Goal: Find contact information: Find contact information

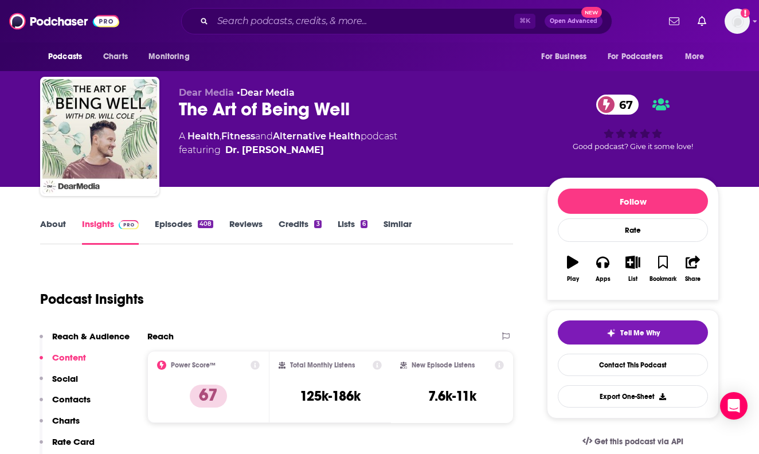
click at [372, 11] on div "⌘ K Open Advanced New" at bounding box center [396, 21] width 431 height 26
click at [375, 18] on input "Search podcasts, credits, & more..." at bounding box center [364, 21] width 302 height 18
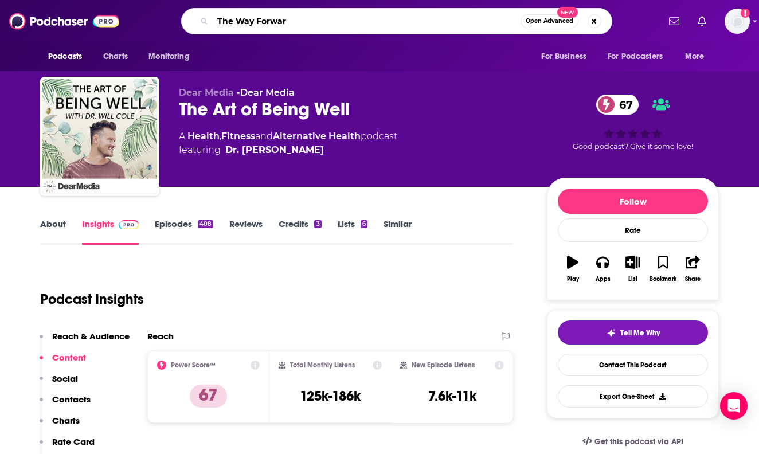
type input "The Way Forward"
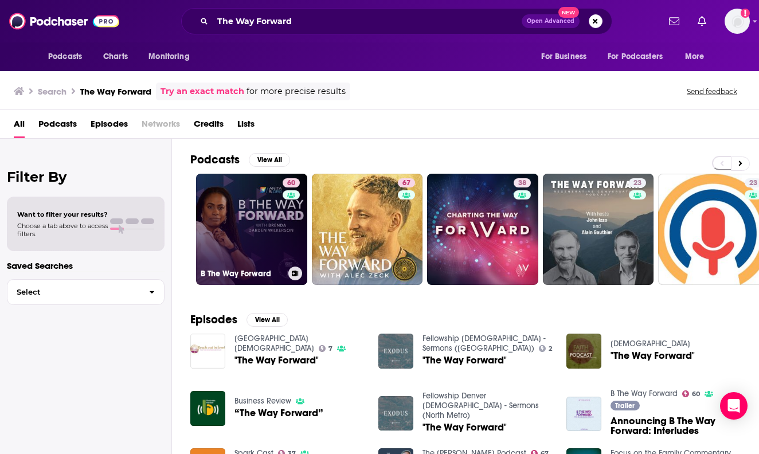
click at [232, 211] on link "60 B The Way Forward" at bounding box center [251, 229] width 111 height 111
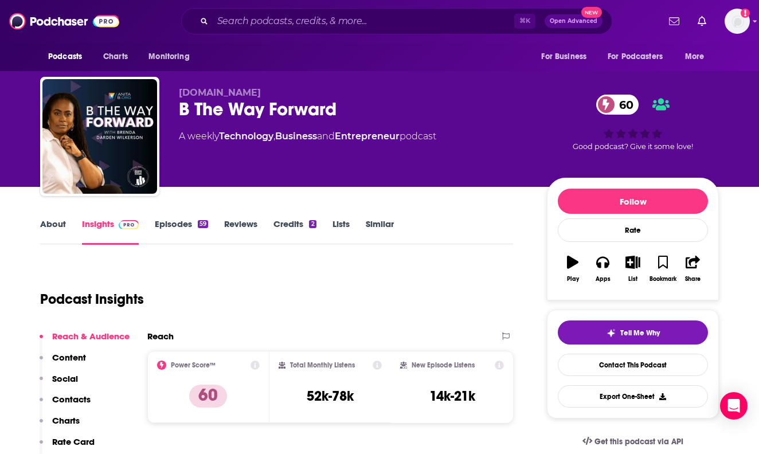
click at [58, 226] on link "About" at bounding box center [53, 231] width 26 height 26
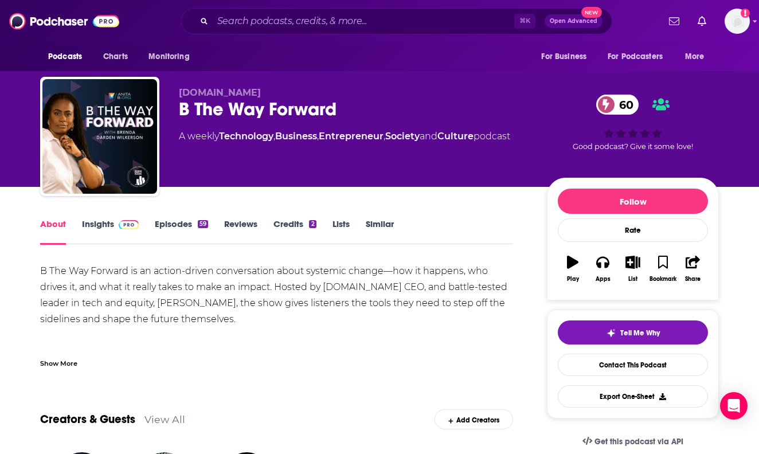
click at [88, 228] on link "Insights" at bounding box center [110, 231] width 57 height 26
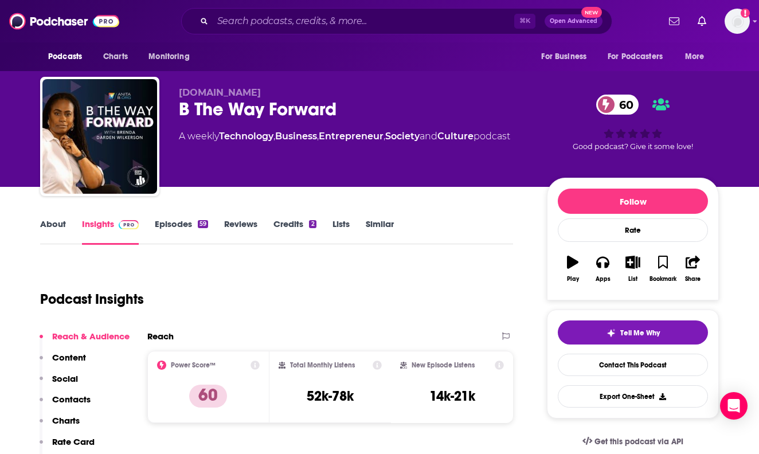
scroll to position [67, 0]
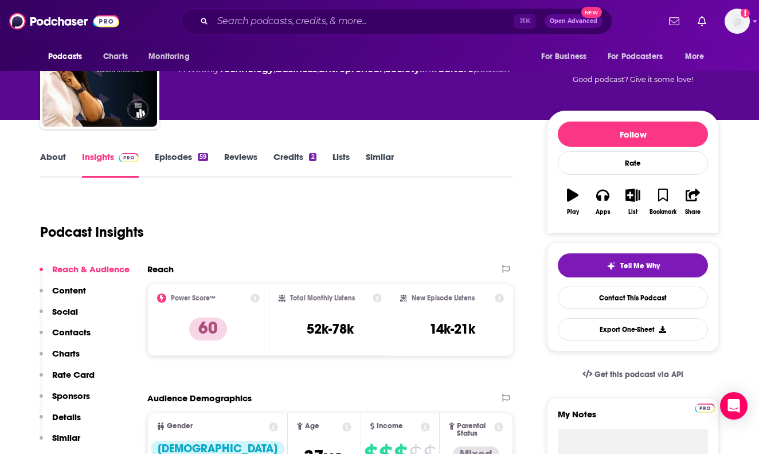
click at [77, 329] on p "Contacts" at bounding box center [71, 332] width 38 height 11
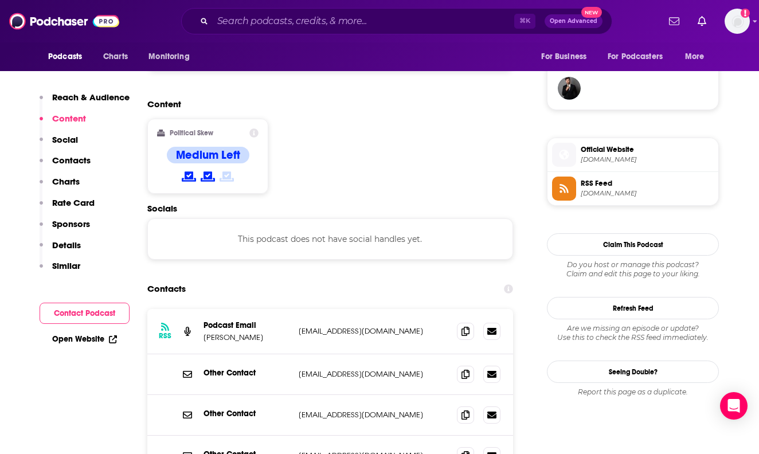
scroll to position [840, 0]
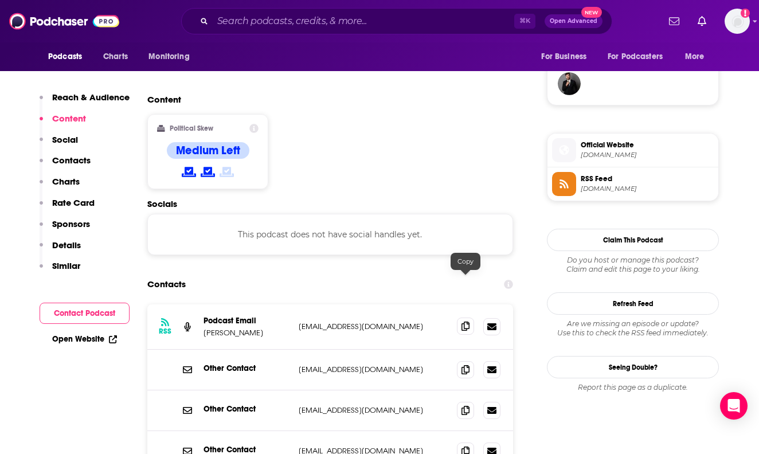
click at [464, 318] on span at bounding box center [465, 326] width 17 height 17
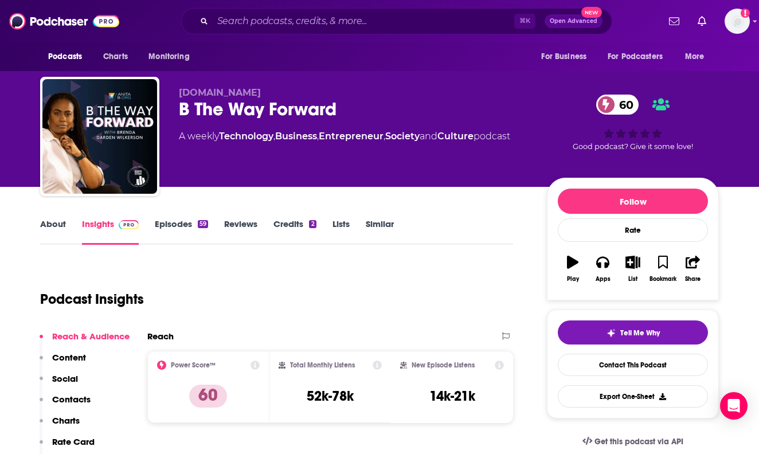
scroll to position [0, 0]
click at [331, 1] on div "Podcasts Charts Monitoring ⌘ K Open Advanced New For Business For Podcasters Mo…" at bounding box center [379, 21] width 759 height 42
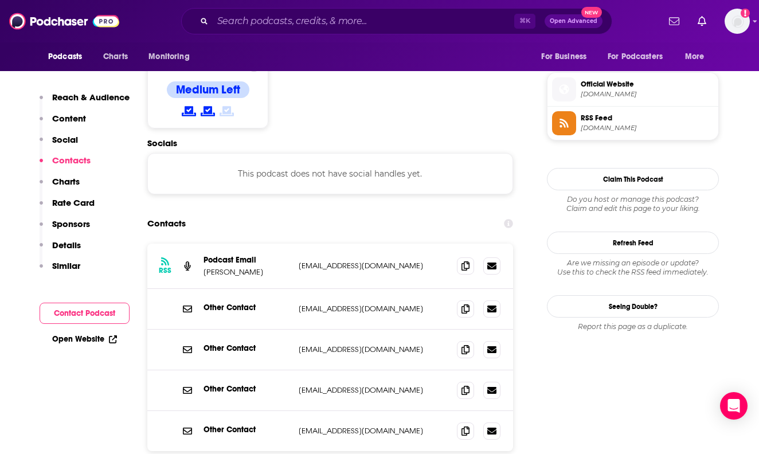
scroll to position [905, 0]
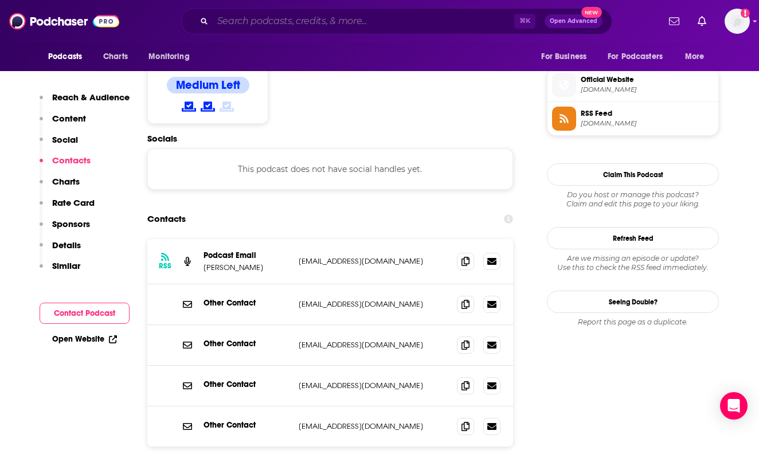
click at [299, 26] on input "Search podcasts, credits, & more..." at bounding box center [364, 21] width 302 height 18
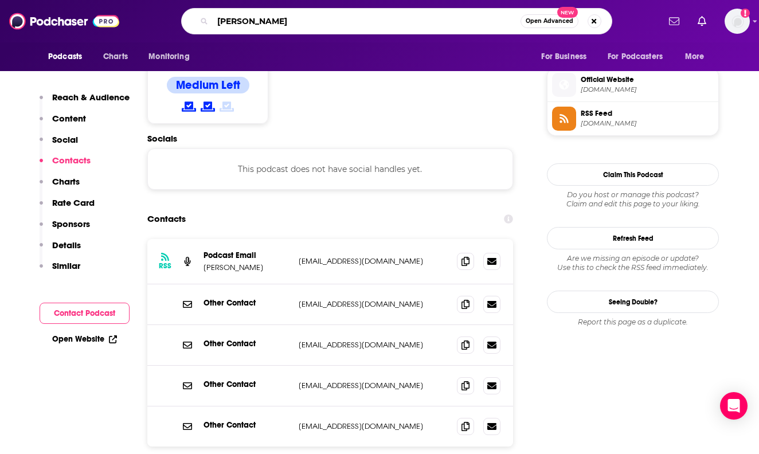
type input "[PERSON_NAME]"
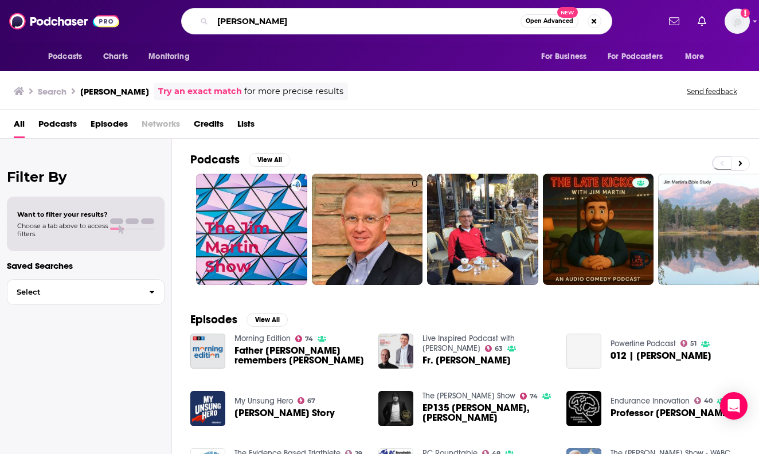
click at [241, 21] on input "[PERSON_NAME]" at bounding box center [367, 21] width 308 height 18
type input "[PERSON_NAME]"
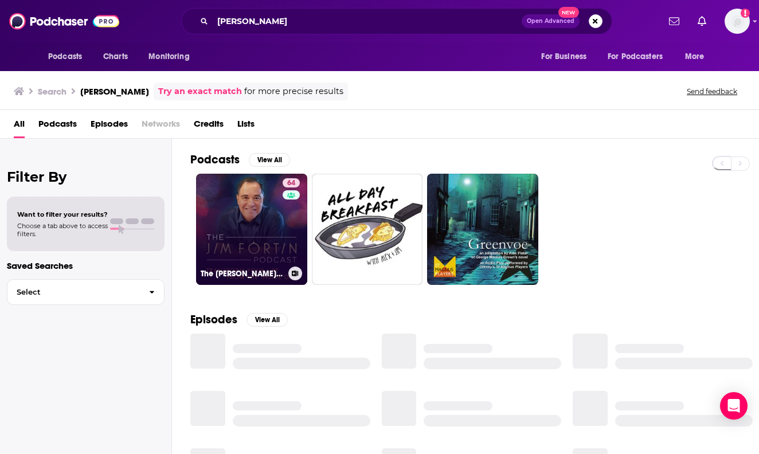
click at [250, 192] on link "64 The [PERSON_NAME] Podcast" at bounding box center [251, 229] width 111 height 111
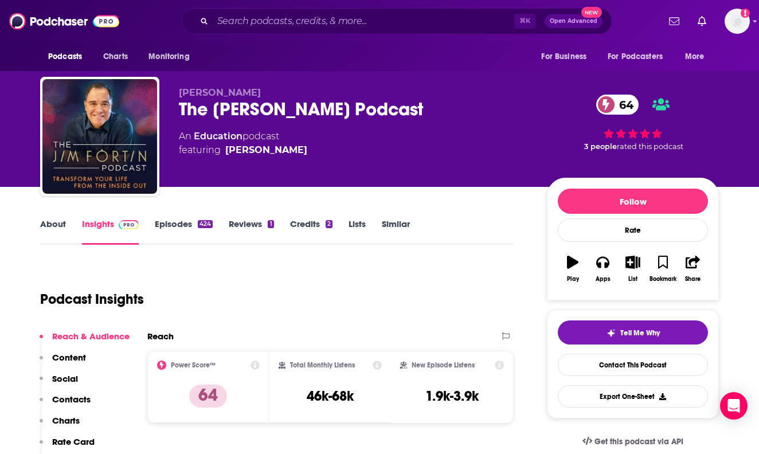
click at [82, 236] on link "Insights" at bounding box center [110, 231] width 57 height 26
click at [57, 229] on link "About" at bounding box center [53, 231] width 26 height 26
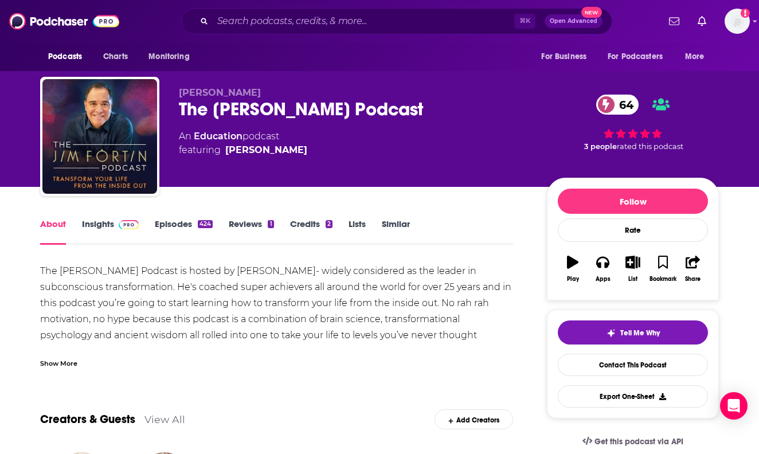
click at [202, 112] on div "The [PERSON_NAME] Podcast 64" at bounding box center [354, 109] width 350 height 22
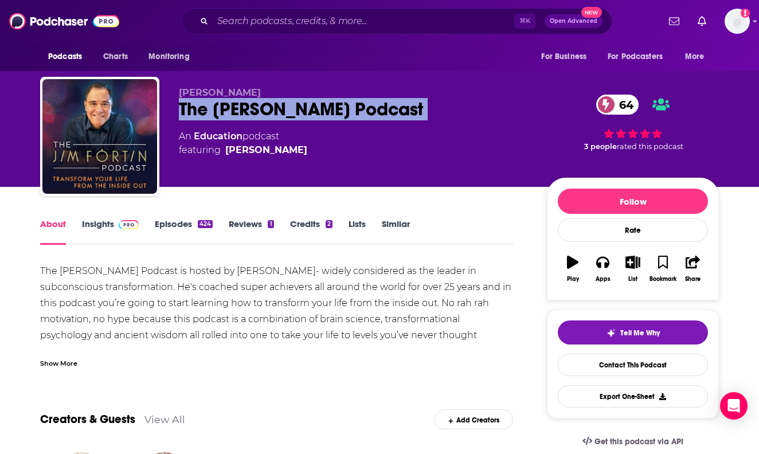
click at [202, 112] on div "The [PERSON_NAME] Podcast 64" at bounding box center [354, 109] width 350 height 22
copy div "The [PERSON_NAME] Podcast 64"
click at [172, 225] on link "Episodes 424" at bounding box center [184, 231] width 58 height 26
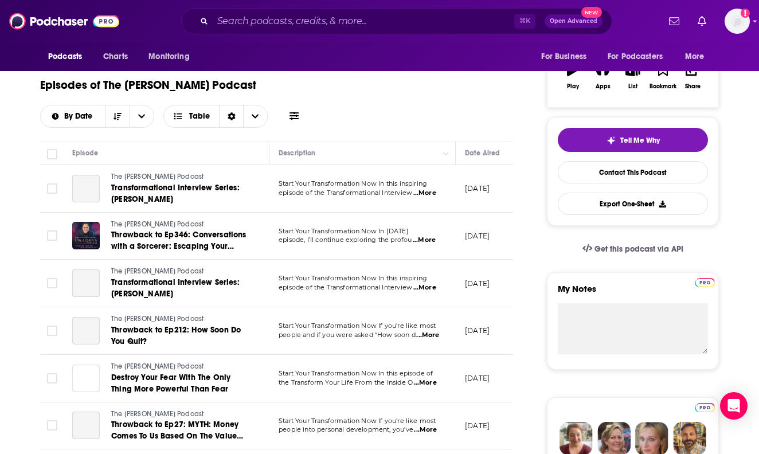
scroll to position [69, 0]
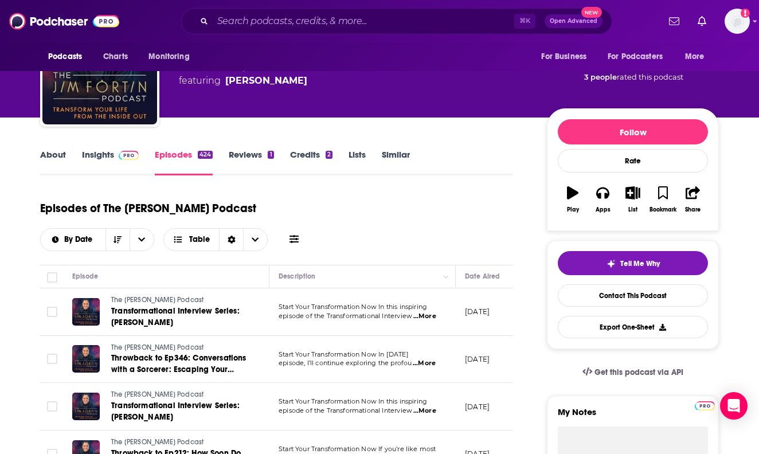
click at [114, 148] on div "About Insights Episodes 424 Reviews 1 Credits 2 Lists Similar" at bounding box center [276, 161] width 473 height 28
click at [112, 156] on link "Insights" at bounding box center [110, 162] width 57 height 26
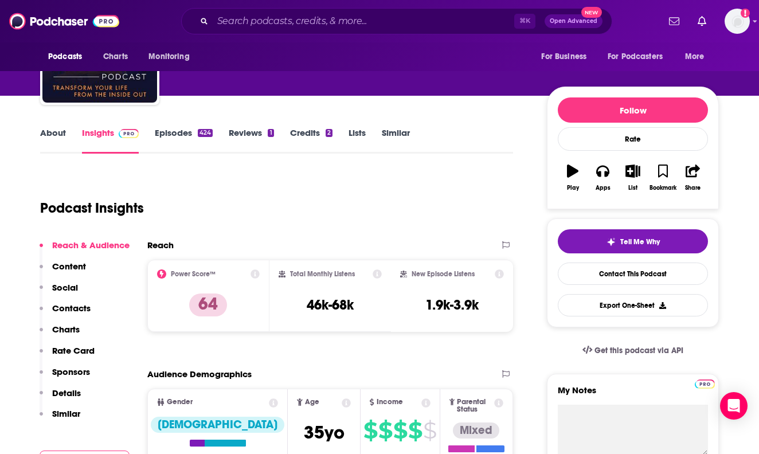
click at [75, 305] on p "Contacts" at bounding box center [71, 308] width 38 height 11
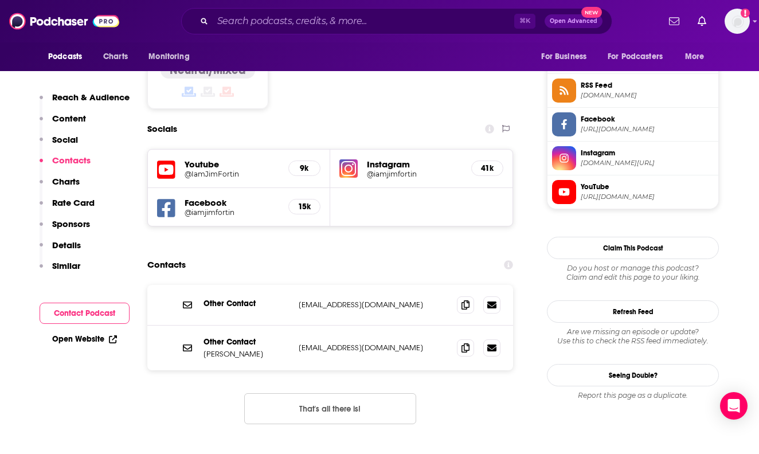
scroll to position [983, 0]
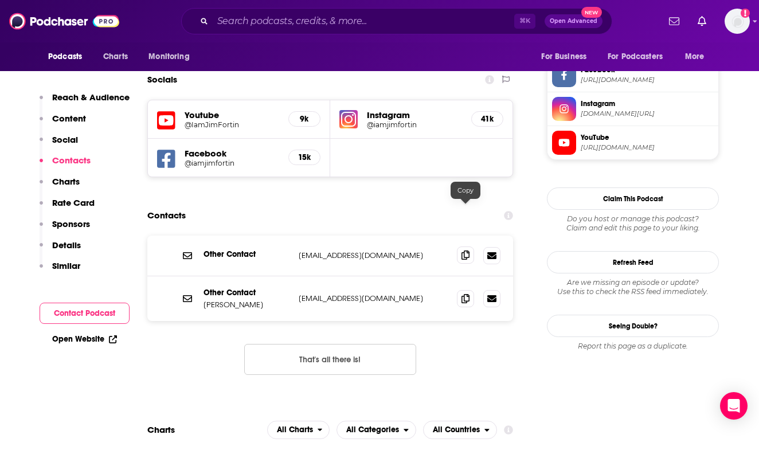
click at [467, 251] on icon at bounding box center [466, 255] width 8 height 9
click at [462, 294] on icon at bounding box center [466, 298] width 8 height 9
click at [429, 13] on input "Search podcasts, credits, & more..." at bounding box center [364, 21] width 302 height 18
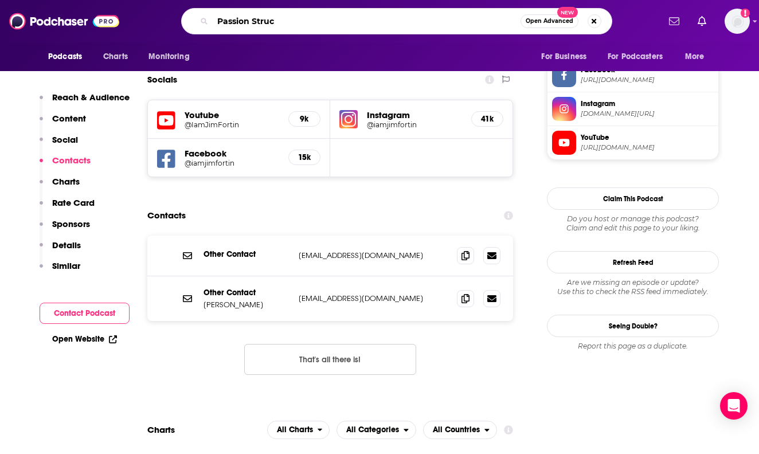
type input "Passion Struck"
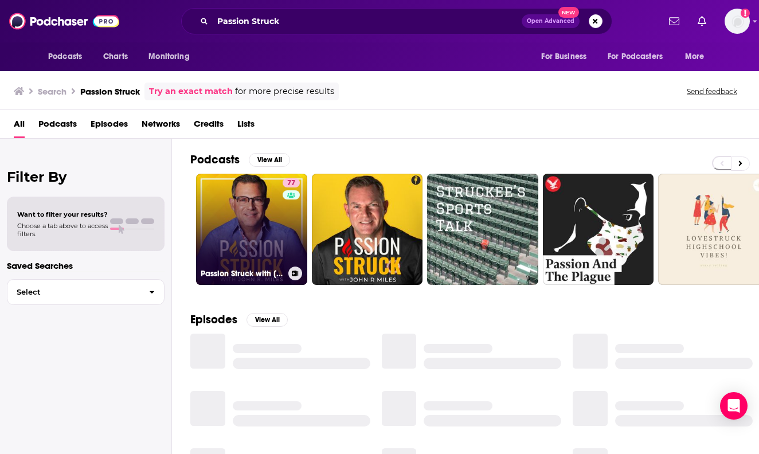
click at [260, 209] on link "77 Passion Struck with [PERSON_NAME]" at bounding box center [251, 229] width 111 height 111
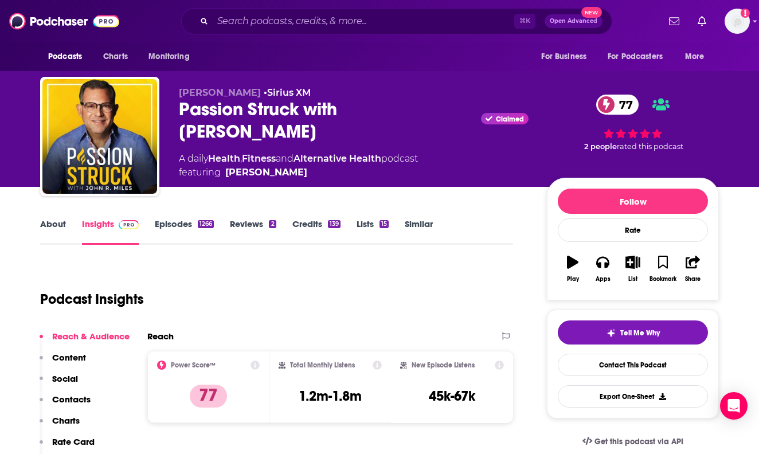
click at [55, 399] on p "Contacts" at bounding box center [71, 399] width 38 height 11
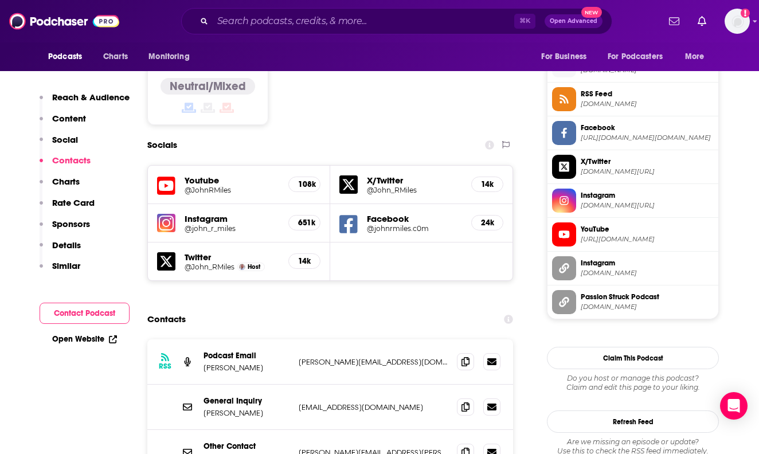
scroll to position [1022, 0]
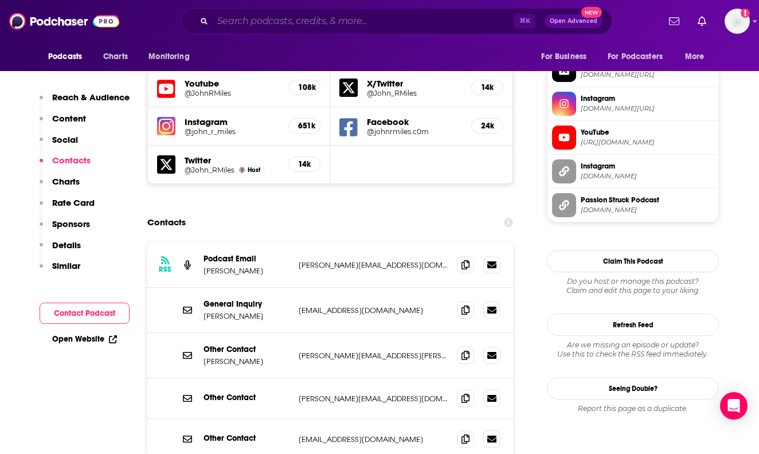
click at [405, 13] on input "Search podcasts, credits, & more..." at bounding box center [364, 21] width 302 height 18
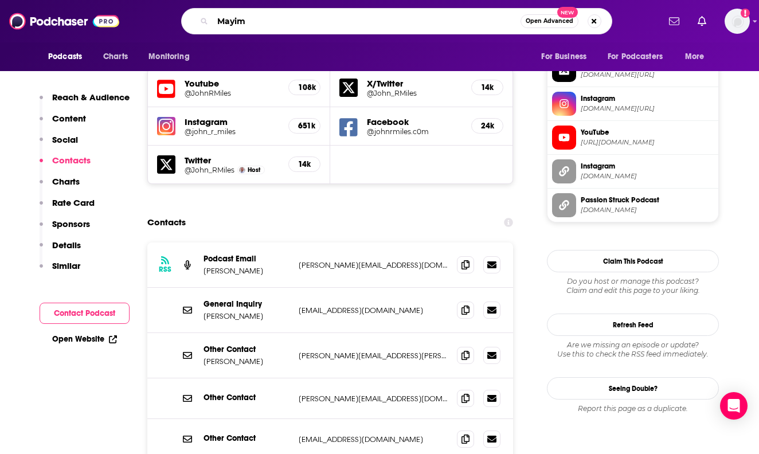
type input "Mayim"
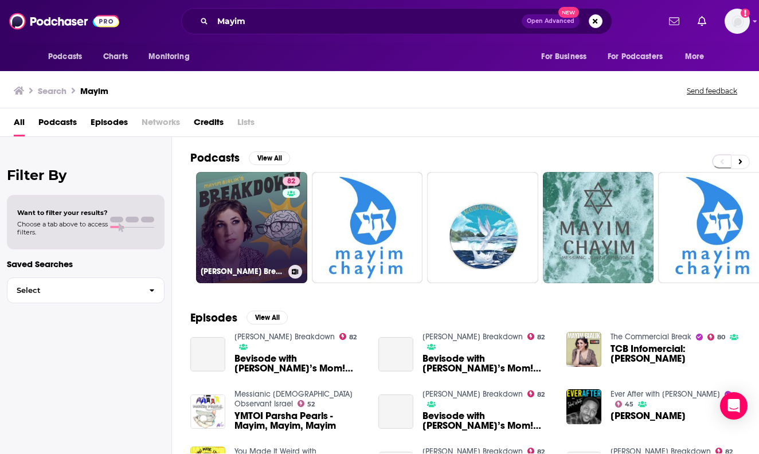
click at [253, 220] on link "82 [PERSON_NAME] Breakdown" at bounding box center [251, 227] width 111 height 111
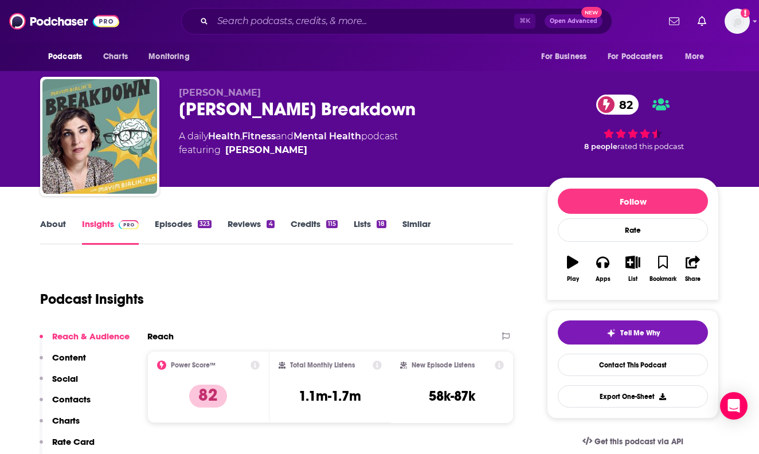
drag, startPoint x: 303, startPoint y: 110, endPoint x: 408, endPoint y: 110, distance: 104.9
click at [408, 110] on div "[PERSON_NAME] Breakdown 82" at bounding box center [354, 109] width 350 height 22
copy h2 "Breakdown"
click at [221, 106] on div "[PERSON_NAME] Breakdown 82" at bounding box center [354, 109] width 350 height 22
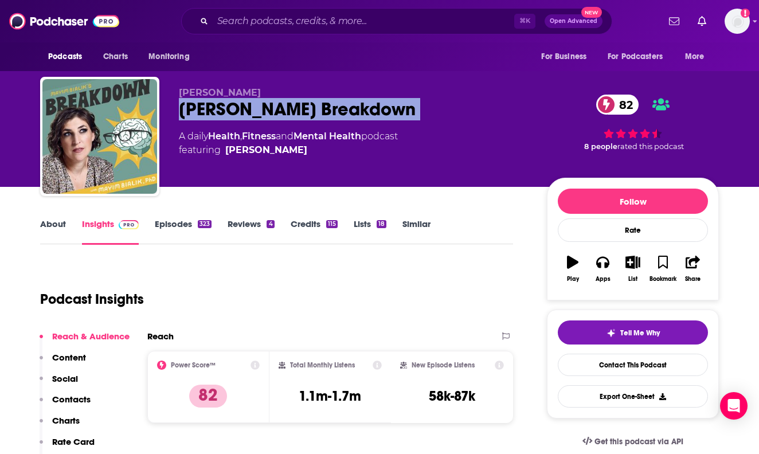
click at [221, 106] on div "[PERSON_NAME] Breakdown 82" at bounding box center [354, 109] width 350 height 22
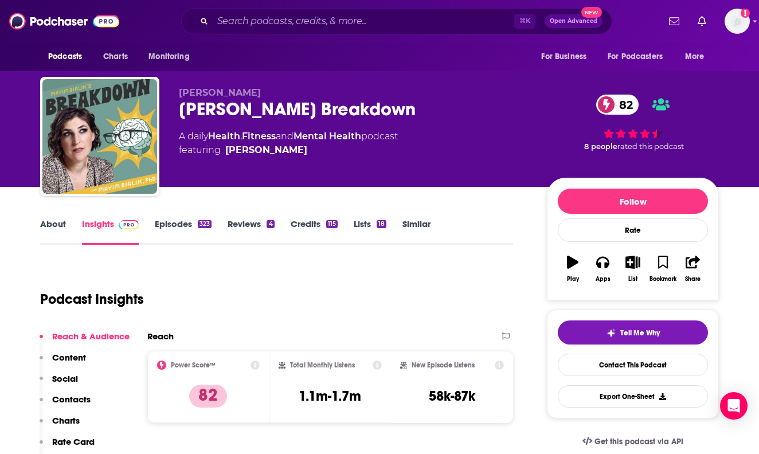
click at [297, 109] on div "[PERSON_NAME] Breakdown 82" at bounding box center [354, 109] width 350 height 22
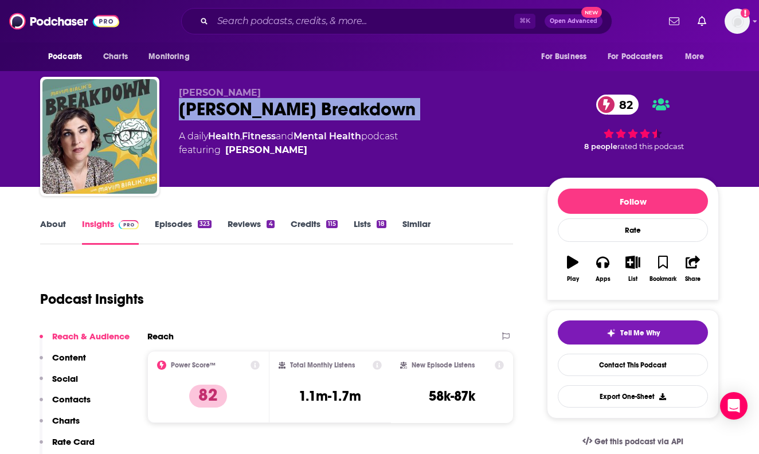
click at [297, 109] on div "[PERSON_NAME] Breakdown 82" at bounding box center [354, 109] width 350 height 22
copy div "[PERSON_NAME] Breakdown 82"
click at [73, 398] on p "Contacts" at bounding box center [71, 399] width 38 height 11
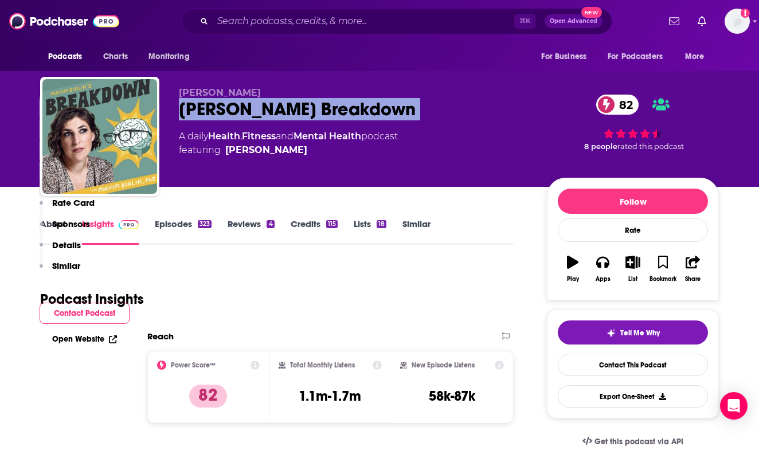
scroll to position [1022, 0]
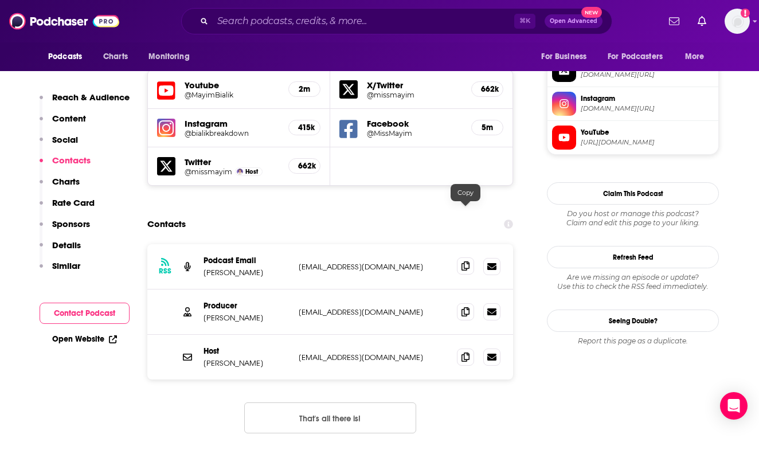
click at [464, 261] on icon at bounding box center [466, 265] width 8 height 9
click at [459, 303] on span at bounding box center [465, 311] width 17 height 17
click at [462, 352] on icon at bounding box center [466, 356] width 8 height 9
click at [279, 21] on input "Search podcasts, credits, & more..." at bounding box center [364, 21] width 302 height 18
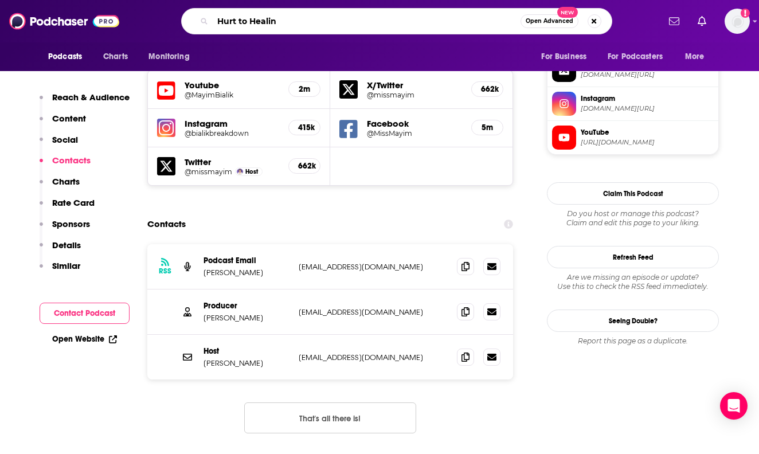
type input "Hurt to Healing"
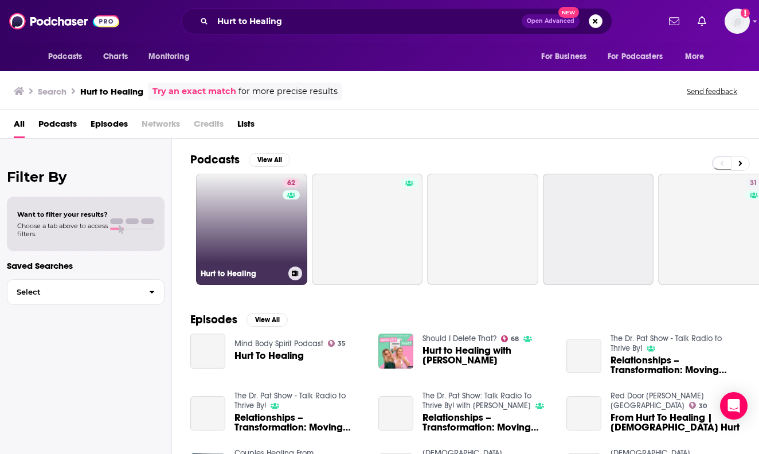
click at [252, 237] on link "62 Hurt to Healing" at bounding box center [251, 229] width 111 height 111
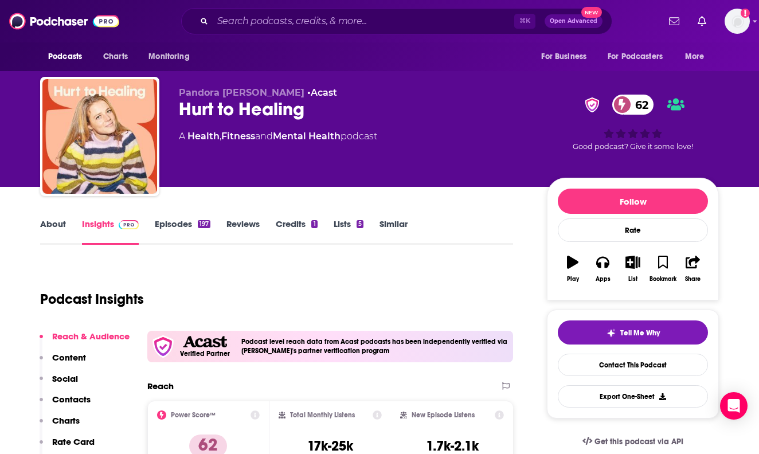
click at [56, 222] on link "About" at bounding box center [53, 231] width 26 height 26
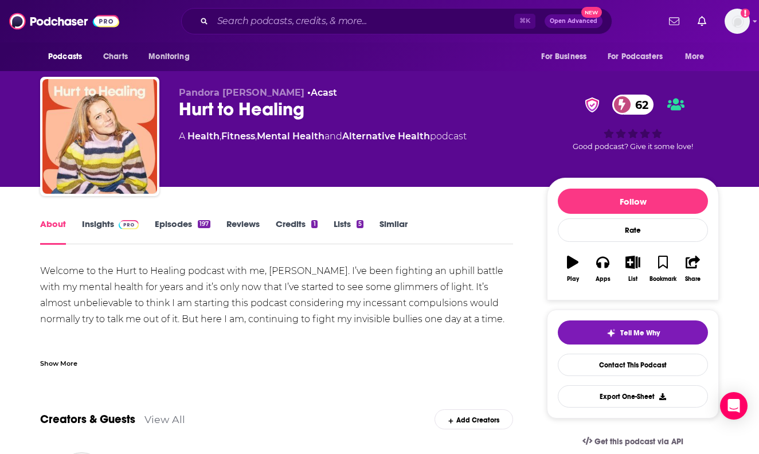
click at [101, 220] on link "Insights" at bounding box center [110, 231] width 57 height 26
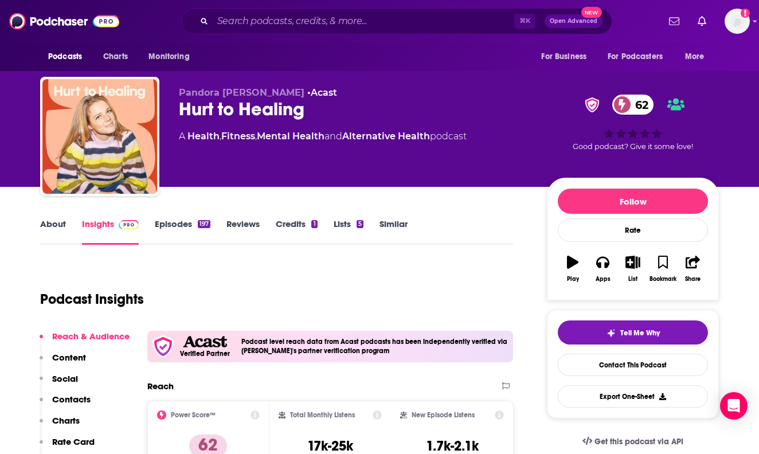
click at [80, 397] on p "Contacts" at bounding box center [71, 399] width 38 height 11
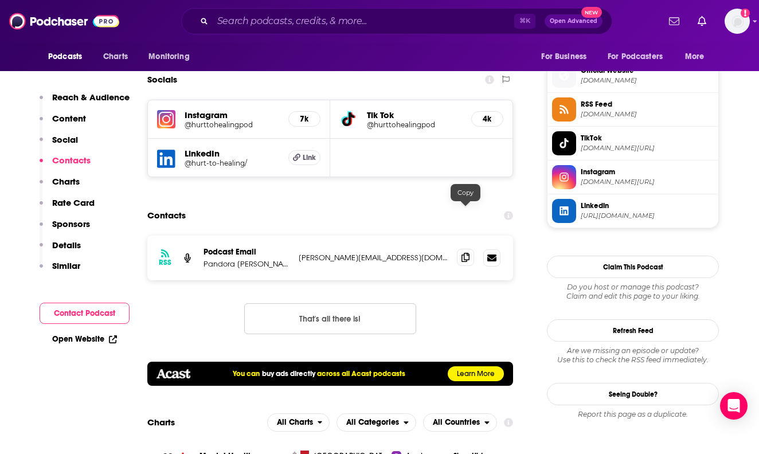
click at [467, 249] on span at bounding box center [465, 257] width 17 height 17
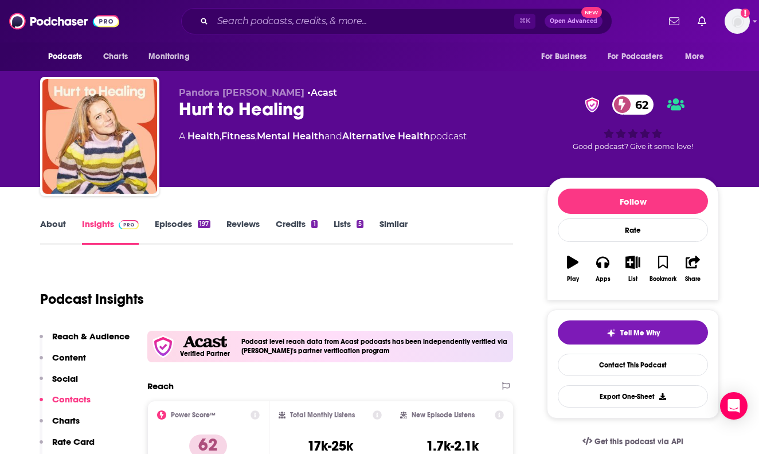
scroll to position [0, 0]
click at [274, 22] on input "Search podcasts, credits, & more..." at bounding box center [364, 21] width 302 height 18
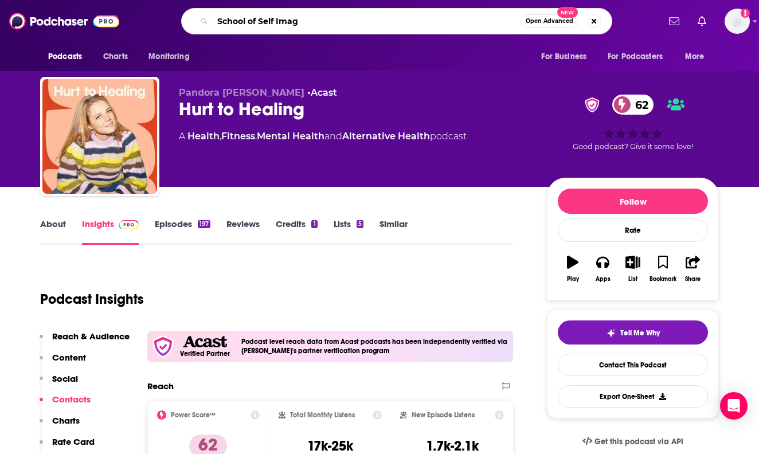
type input "School of Self Image"
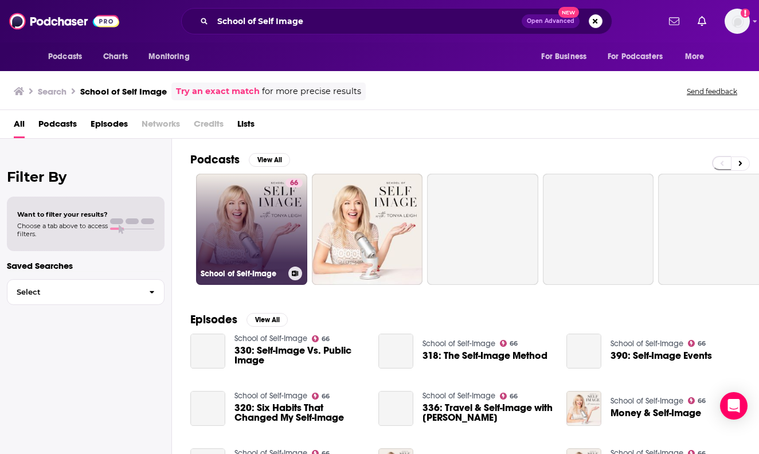
click at [260, 207] on link "66 School of Self-Image" at bounding box center [251, 229] width 111 height 111
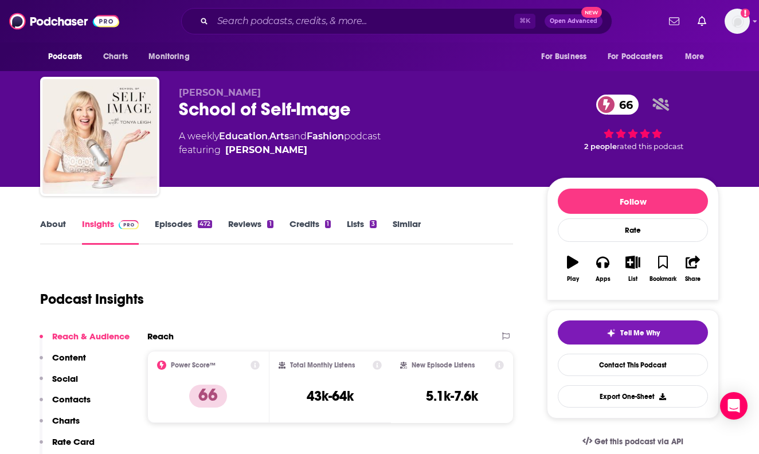
click at [54, 226] on link "About" at bounding box center [53, 231] width 26 height 26
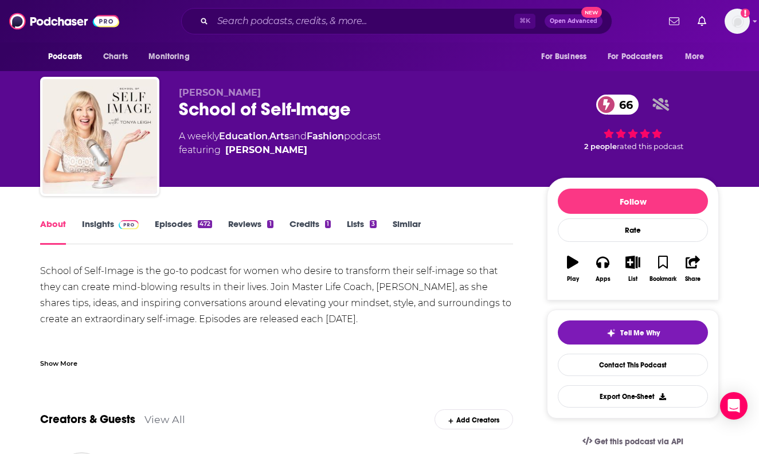
click at [97, 225] on link "Insights" at bounding box center [110, 231] width 57 height 26
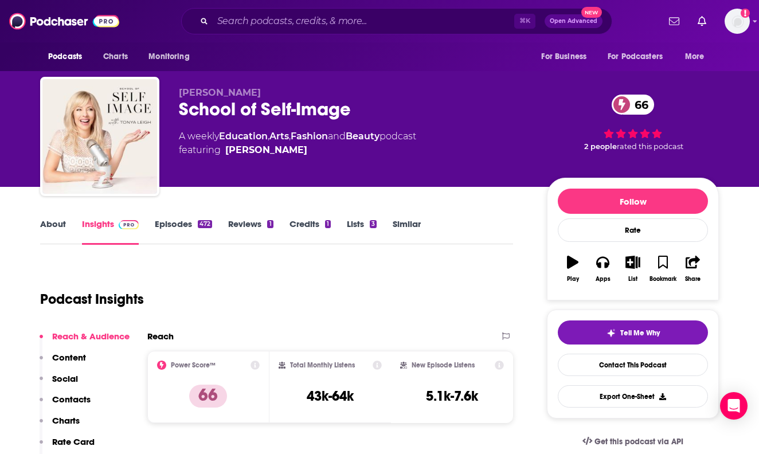
click at [76, 400] on p "Contacts" at bounding box center [71, 399] width 38 height 11
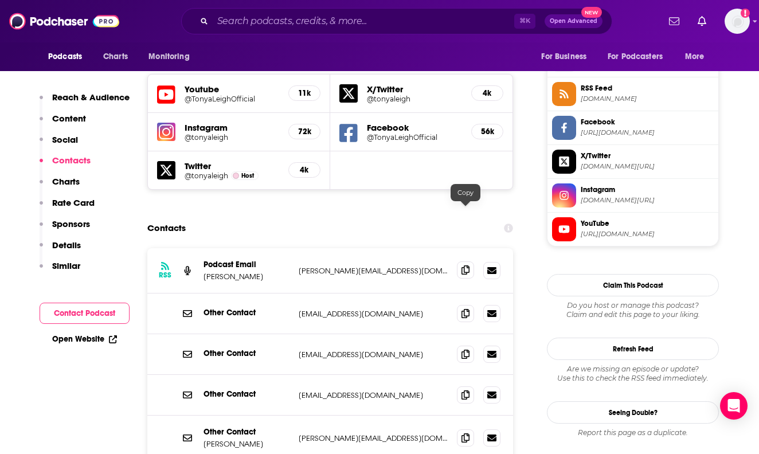
click at [460, 261] on span at bounding box center [465, 269] width 17 height 17
click at [467, 349] on icon at bounding box center [466, 353] width 8 height 9
click at [463, 433] on icon at bounding box center [466, 437] width 8 height 9
click at [398, 22] on input "Search podcasts, credits, & more..." at bounding box center [364, 21] width 302 height 18
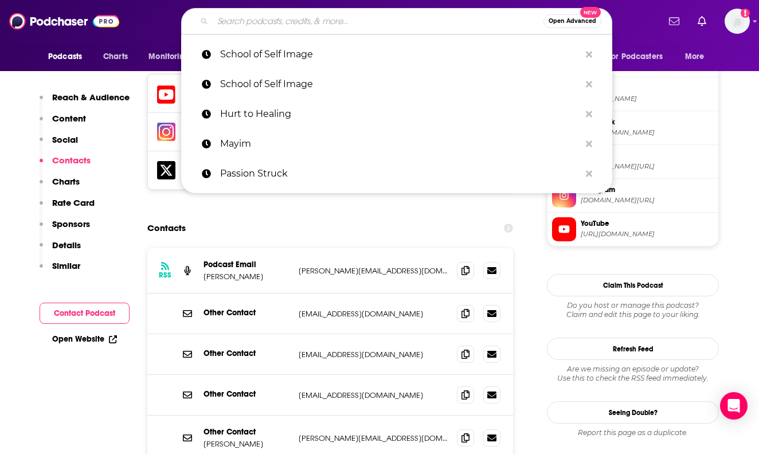
type input "v"
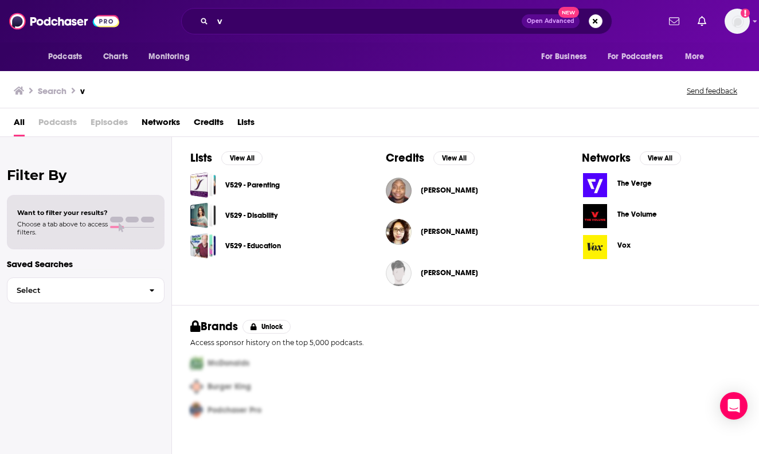
click at [357, 33] on div "v Open Advanced New" at bounding box center [396, 21] width 431 height 26
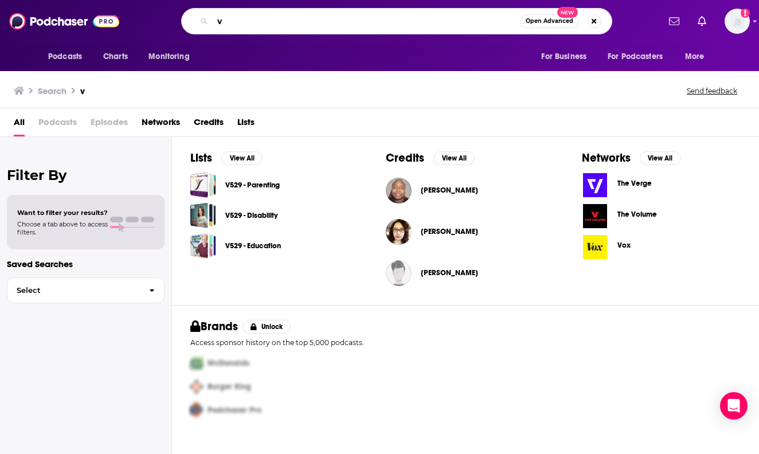
click at [354, 20] on input "v" at bounding box center [367, 21] width 308 height 18
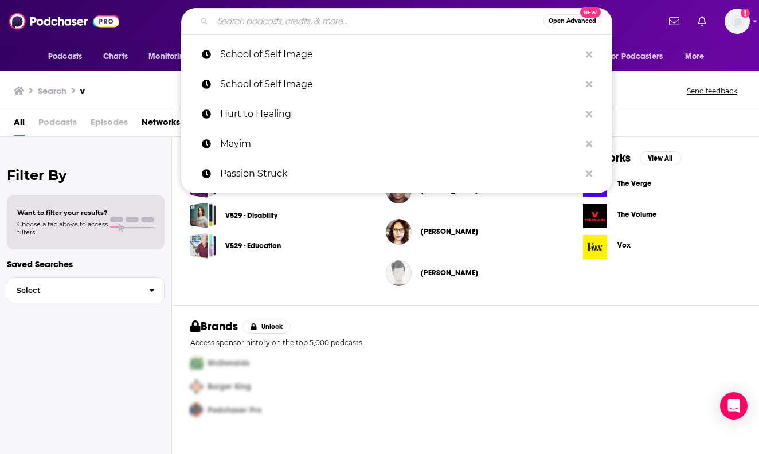
paste input "The [PERSON_NAME] Millionaire"
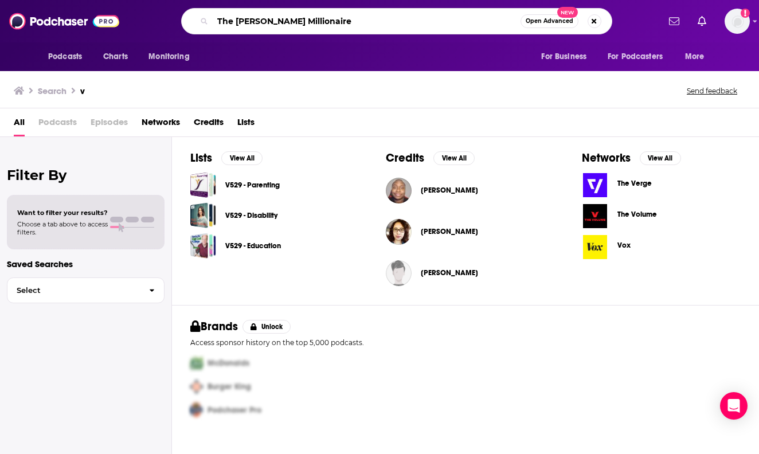
type input "The [PERSON_NAME] Millionaire"
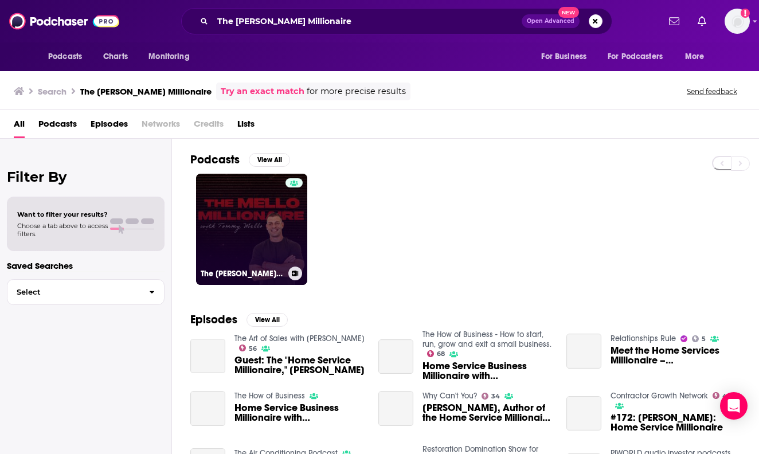
click at [217, 204] on link "The [PERSON_NAME] Millionaire with [PERSON_NAME]" at bounding box center [251, 229] width 111 height 111
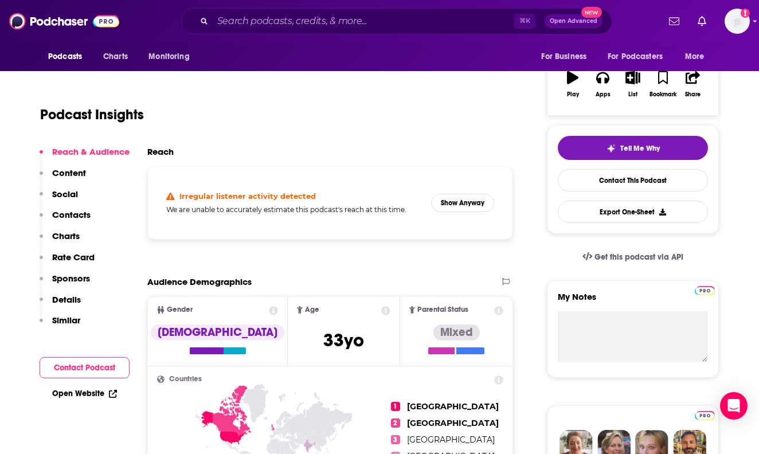
scroll to position [191, 0]
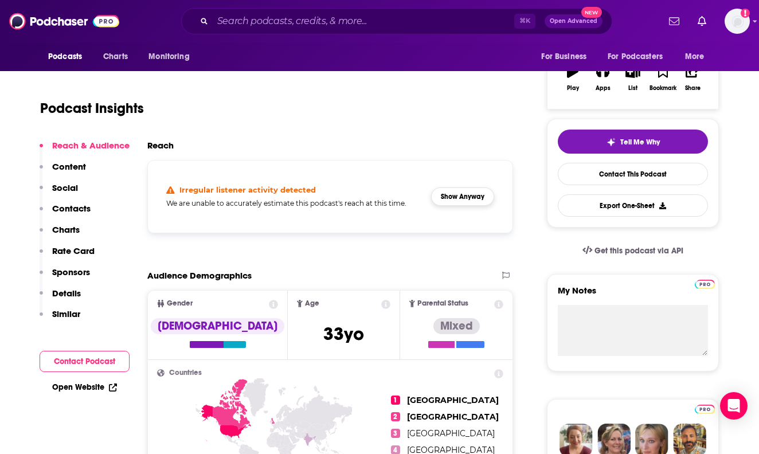
click at [458, 196] on button "Show Anyway" at bounding box center [462, 196] width 63 height 18
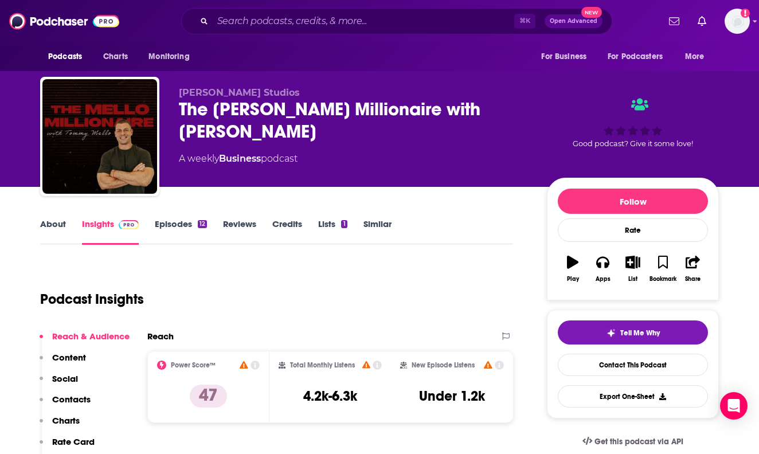
scroll to position [0, 0]
click at [329, 15] on input "Search podcasts, credits, & more..." at bounding box center [364, 21] width 302 height 18
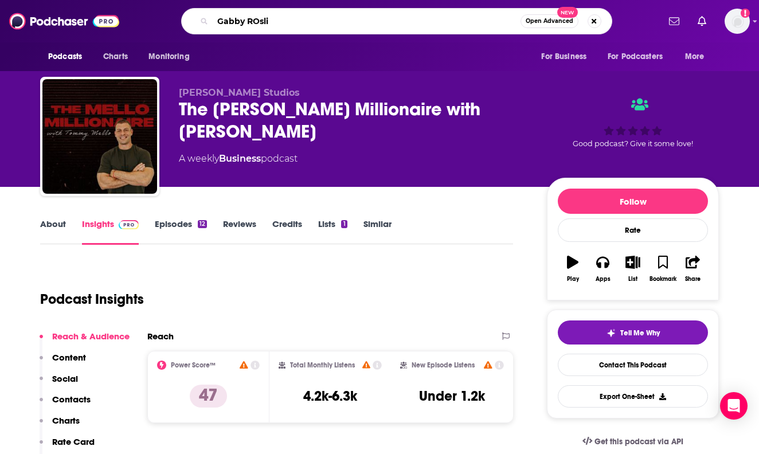
type input "[PERSON_NAME]"
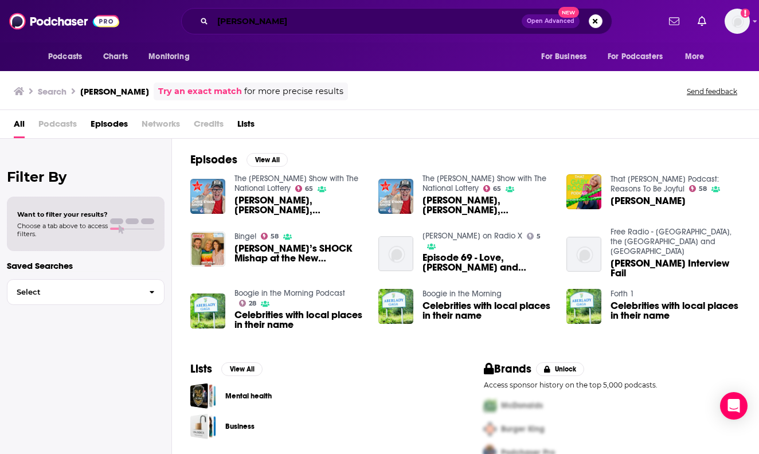
click at [293, 18] on input "[PERSON_NAME]" at bounding box center [367, 21] width 309 height 18
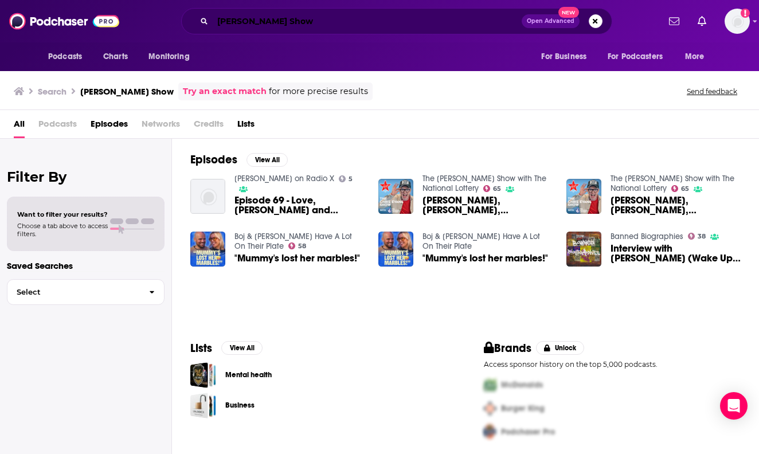
click at [232, 17] on input "[PERSON_NAME] Show" at bounding box center [367, 21] width 309 height 18
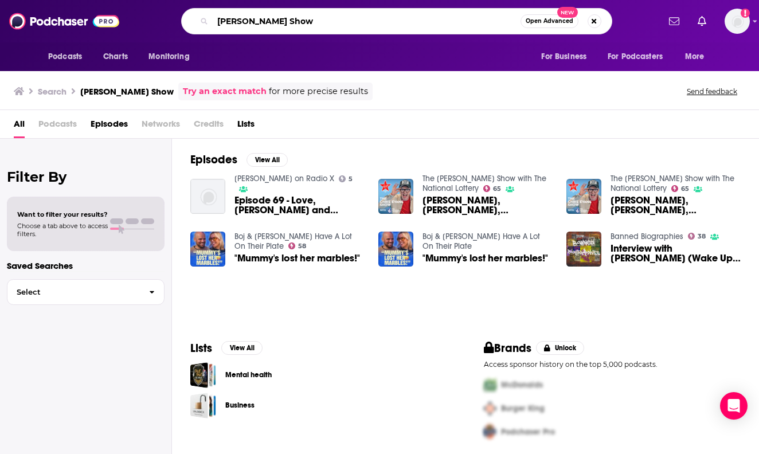
type input "[PERSON_NAME] Show"
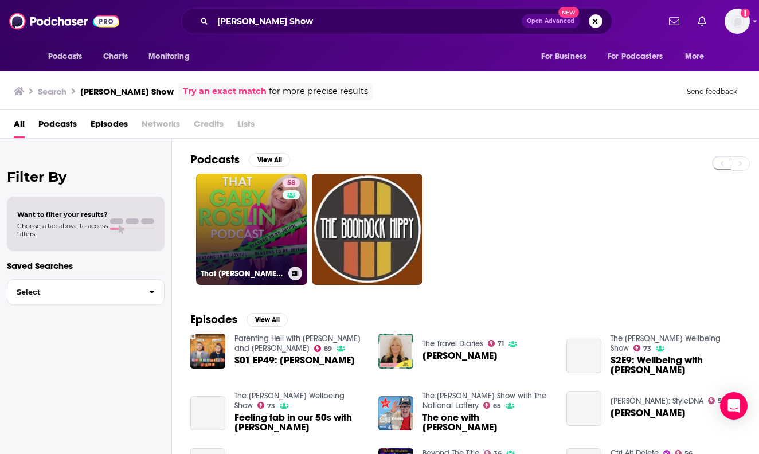
click at [259, 244] on link "58 That [PERSON_NAME] Podcast: Reasons To Be Joyful" at bounding box center [251, 229] width 111 height 111
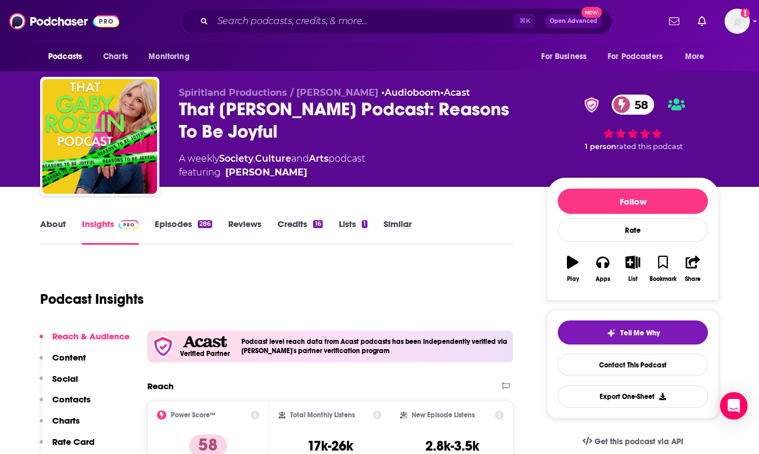
click at [50, 232] on link "About" at bounding box center [53, 231] width 26 height 26
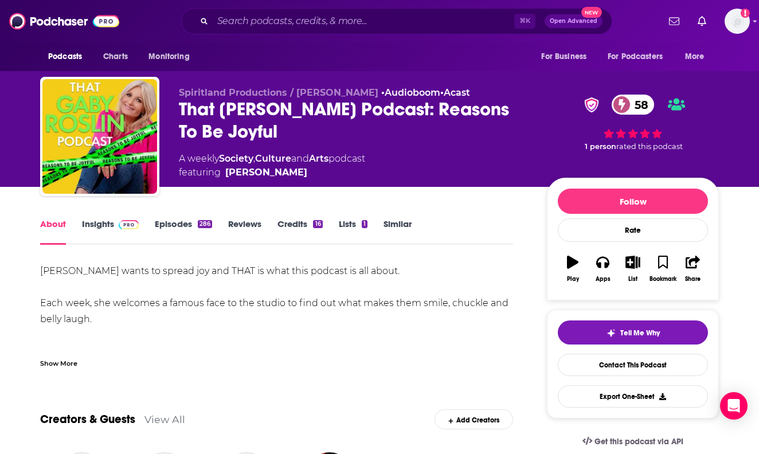
click at [218, 127] on div "That [PERSON_NAME] Podcast: Reasons To Be Joyful 58" at bounding box center [354, 120] width 350 height 45
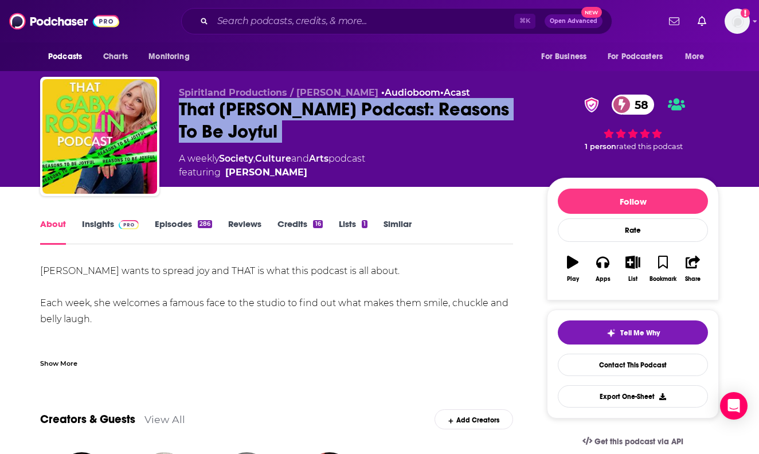
click at [218, 127] on div "That [PERSON_NAME] Podcast: Reasons To Be Joyful 58" at bounding box center [354, 120] width 350 height 45
copy div "That [PERSON_NAME] Podcast: Reasons To Be Joyful 58"
click at [112, 226] on link "Insights" at bounding box center [110, 231] width 57 height 26
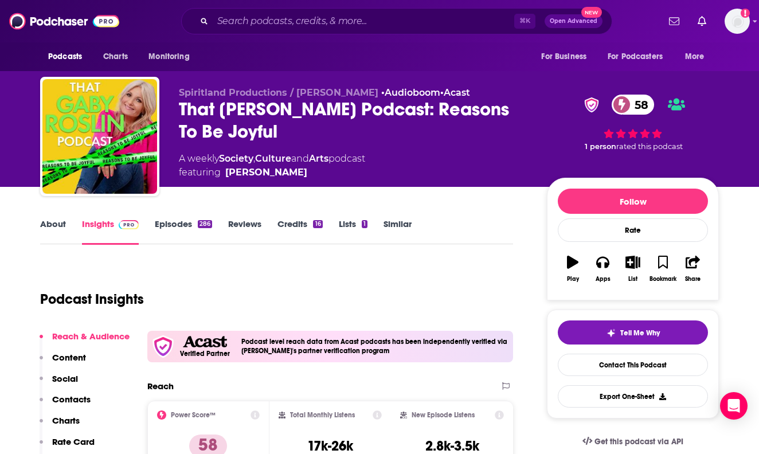
click at [79, 399] on p "Contacts" at bounding box center [71, 399] width 38 height 11
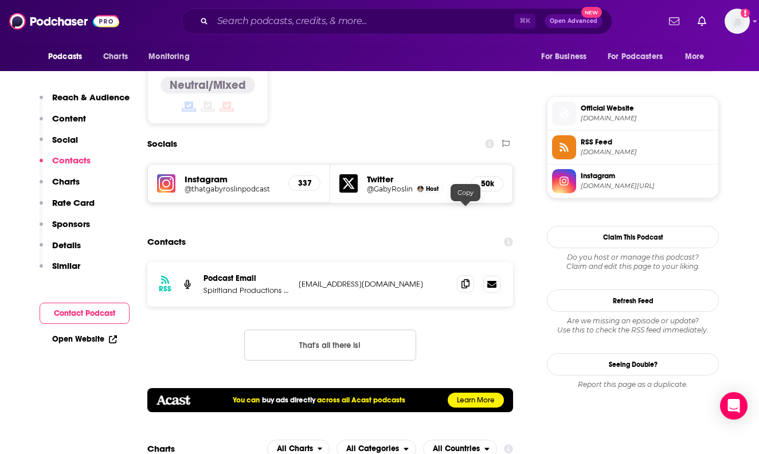
click at [465, 279] on icon at bounding box center [466, 283] width 8 height 9
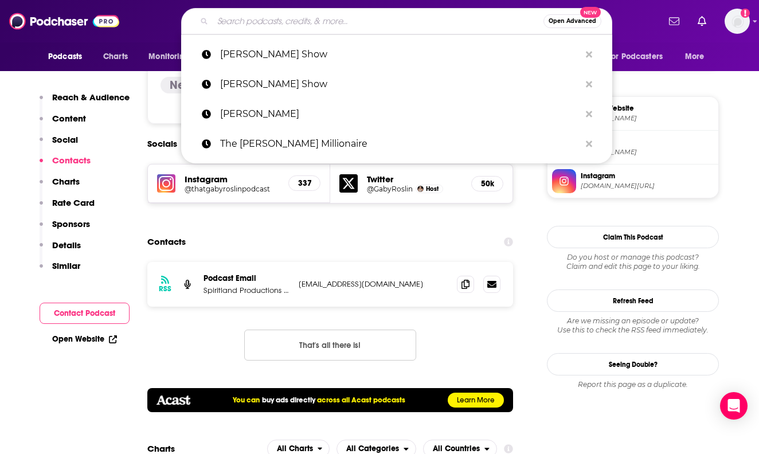
click at [346, 22] on input "Search podcasts, credits, & more..." at bounding box center [378, 21] width 331 height 18
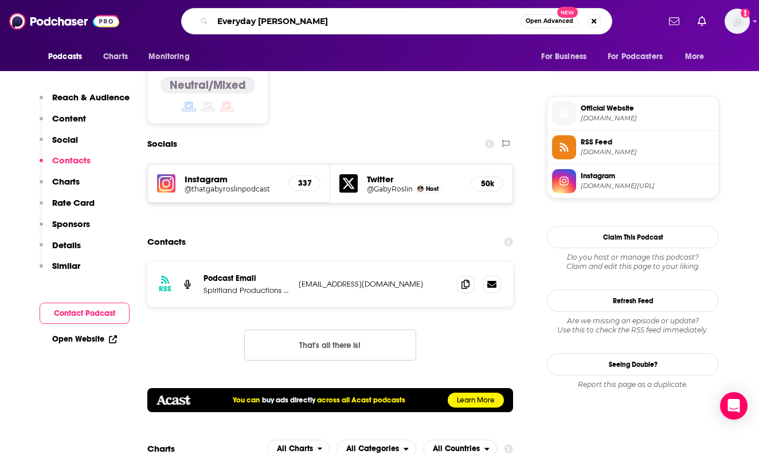
type input "Everyday Better"
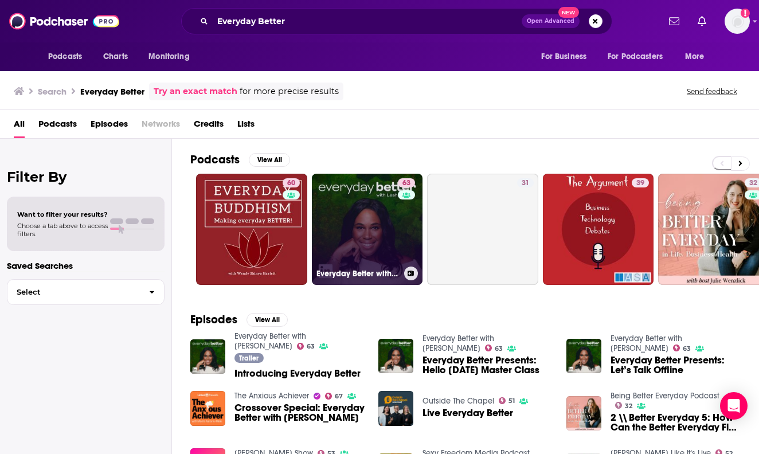
click at [342, 203] on link "63 Everyday Better with [PERSON_NAME]" at bounding box center [367, 229] width 111 height 111
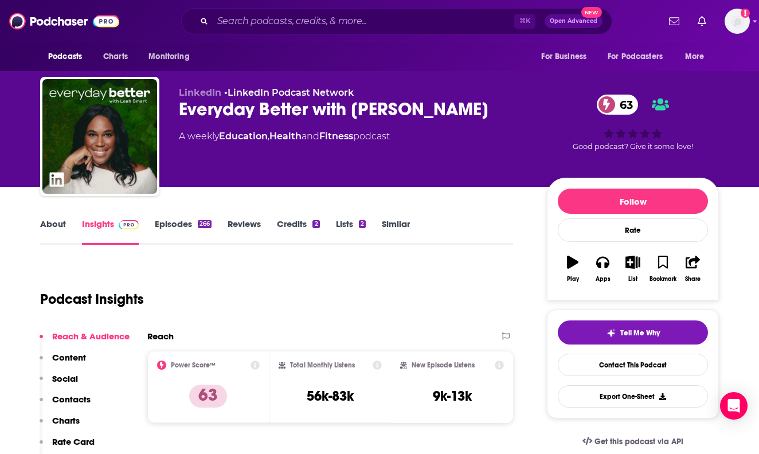
click at [75, 399] on p "Contacts" at bounding box center [71, 399] width 38 height 11
click at [273, 102] on div "Everyday Better with [PERSON_NAME] 63" at bounding box center [354, 109] width 350 height 22
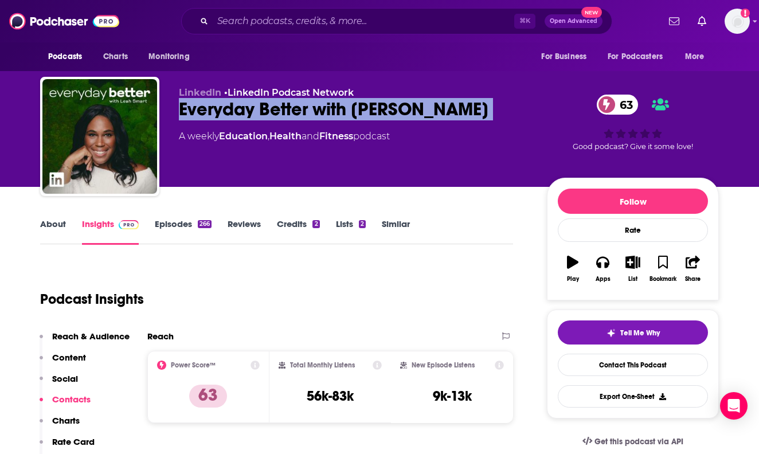
click at [273, 102] on div "Everyday Better with [PERSON_NAME] 63" at bounding box center [354, 109] width 350 height 22
copy div "Everyday Better with [PERSON_NAME] 63"
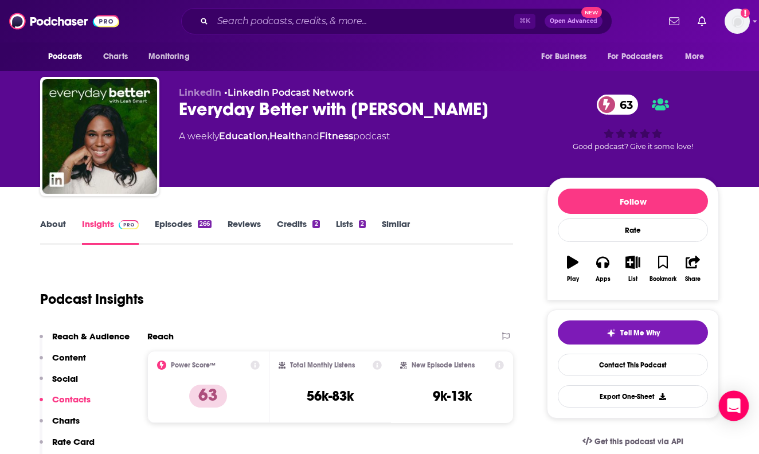
click at [734, 410] on icon "Open Intercom Messenger" at bounding box center [733, 405] width 15 height 15
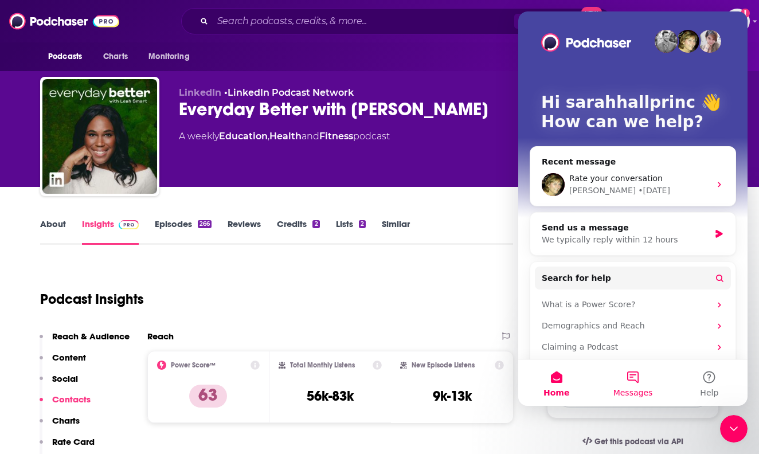
click at [630, 376] on button "Messages" at bounding box center [633, 383] width 76 height 46
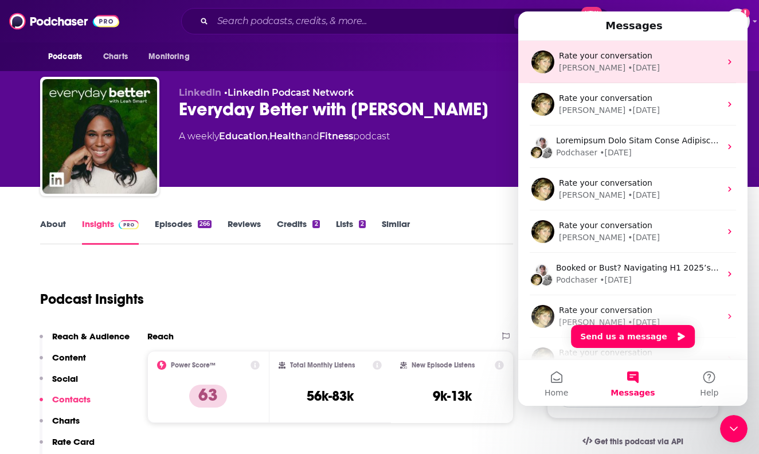
click at [660, 75] on div "Rate your conversation [PERSON_NAME] • [DATE]" at bounding box center [632, 62] width 229 height 42
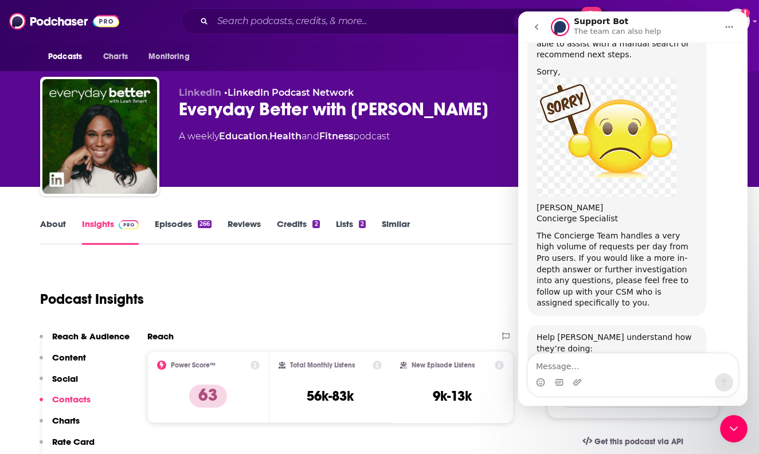
scroll to position [513, 0]
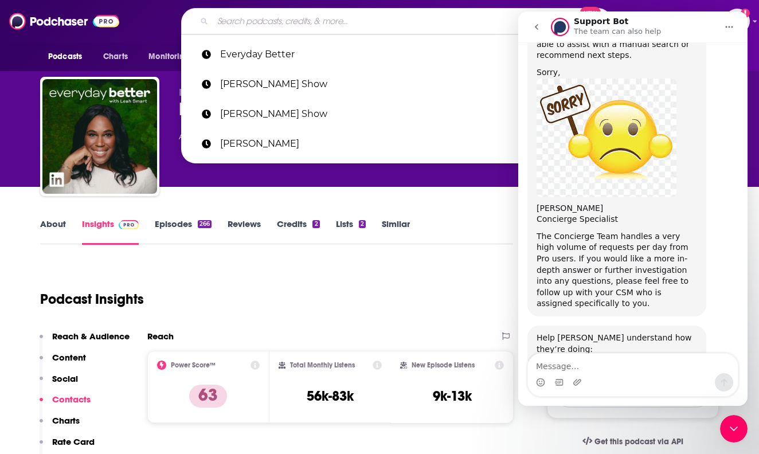
click at [362, 13] on input "Search podcasts, credits, & more..." at bounding box center [378, 21] width 331 height 18
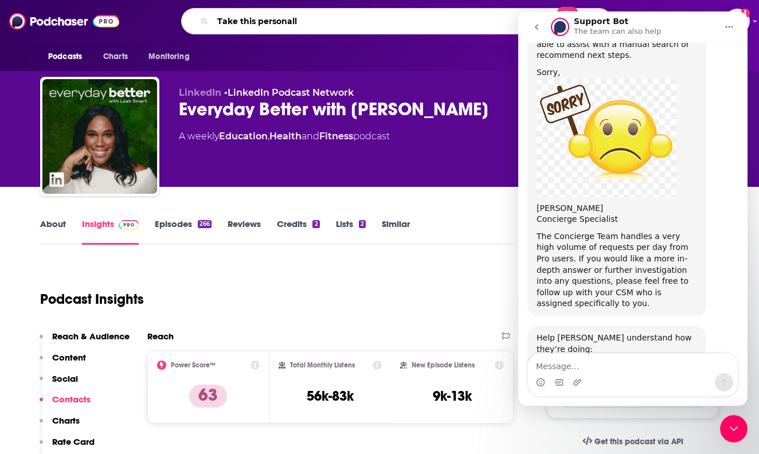
type input "Take this personally"
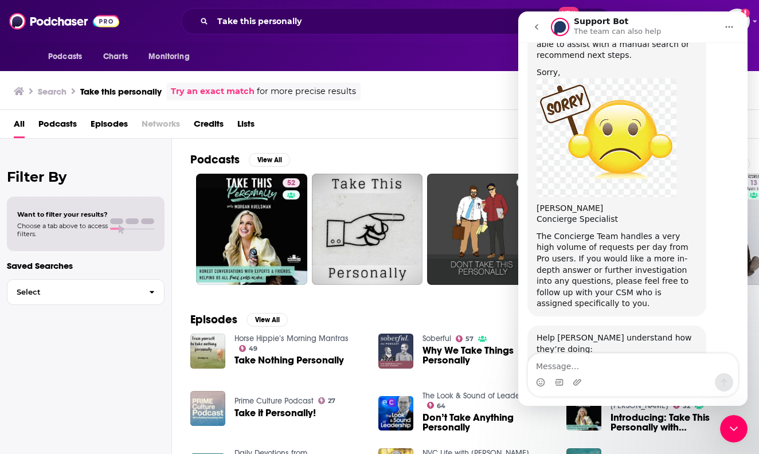
drag, startPoint x: 533, startPoint y: 29, endPoint x: 1030, endPoint y: 53, distance: 497.7
click at [533, 29] on icon "go back" at bounding box center [536, 26] width 9 height 9
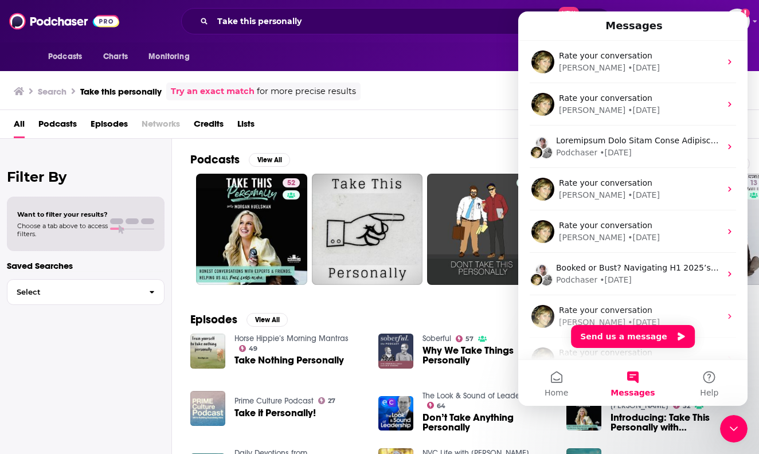
click at [491, 70] on div "Podcasts Charts Monitoring For Business For Podcasters More" at bounding box center [380, 56] width 734 height 29
click at [557, 372] on button "Home" at bounding box center [556, 383] width 76 height 46
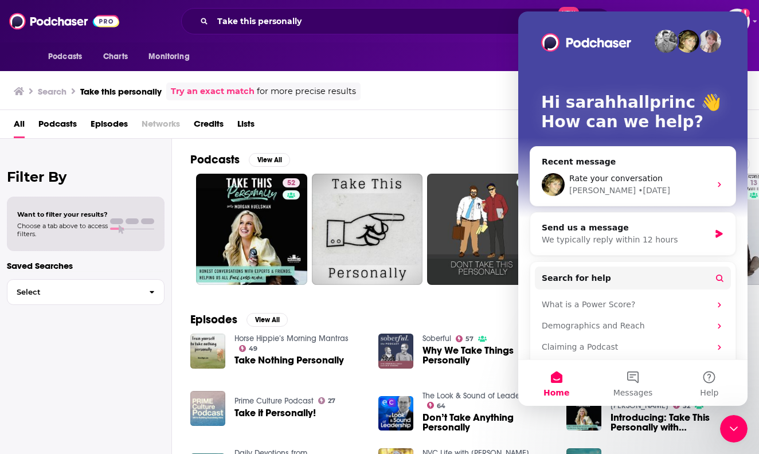
click at [729, 426] on icon "Close Intercom Messenger" at bounding box center [734, 429] width 14 height 14
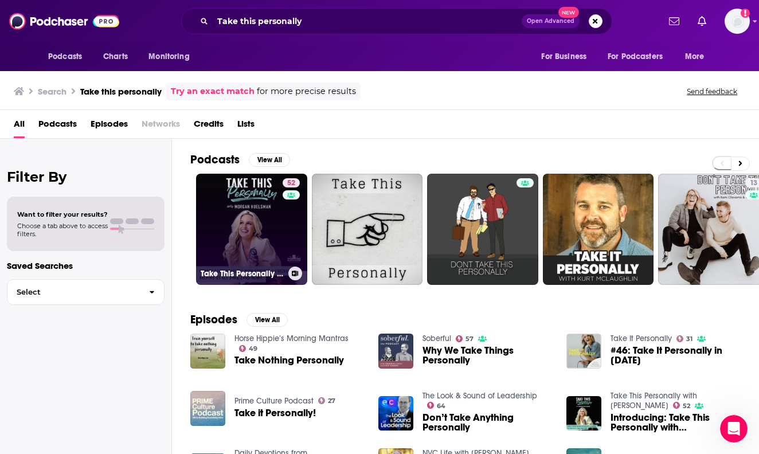
click at [226, 225] on link "52 Take This Personally with [PERSON_NAME]" at bounding box center [251, 229] width 111 height 111
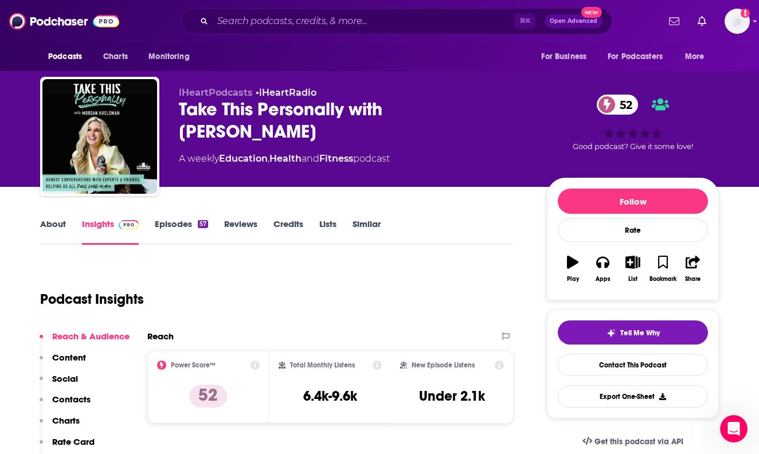
click at [60, 225] on link "About" at bounding box center [53, 231] width 26 height 26
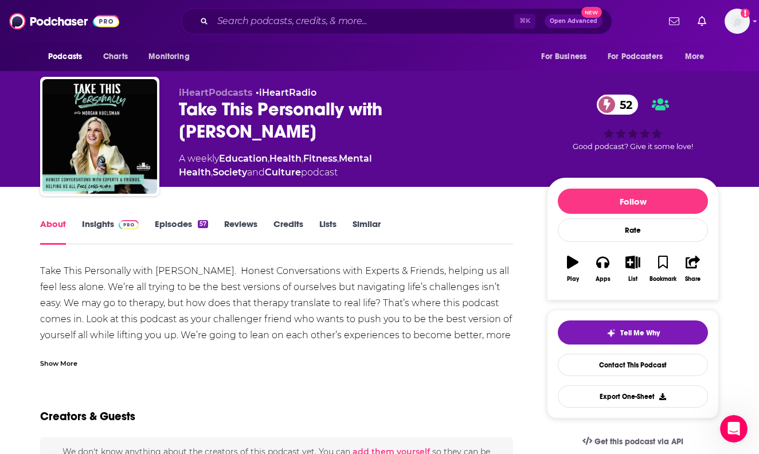
click at [65, 357] on div "Show More" at bounding box center [58, 362] width 37 height 11
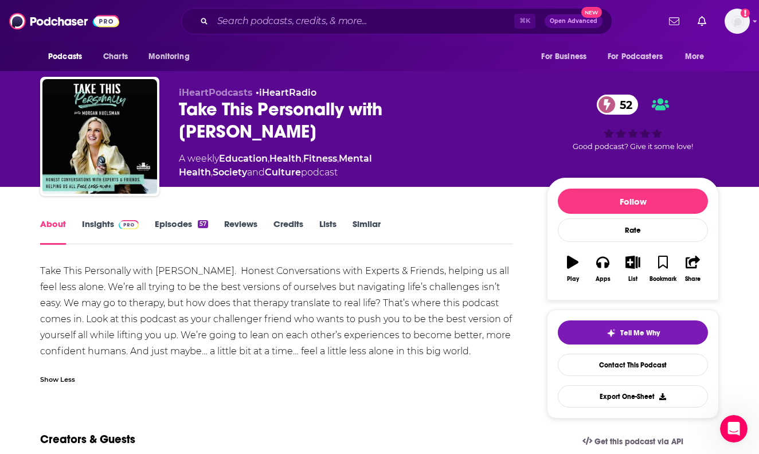
click at [224, 122] on div "Take This Personally with [PERSON_NAME] 52" at bounding box center [354, 120] width 350 height 45
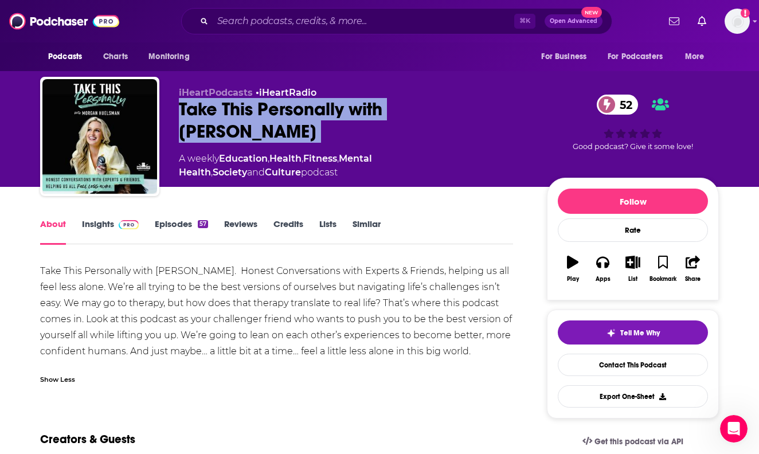
click at [224, 122] on div "Take This Personally with [PERSON_NAME] 52" at bounding box center [354, 120] width 350 height 45
copy div "Take This Personally with [PERSON_NAME] 52"
click at [88, 236] on link "Insights" at bounding box center [110, 231] width 57 height 26
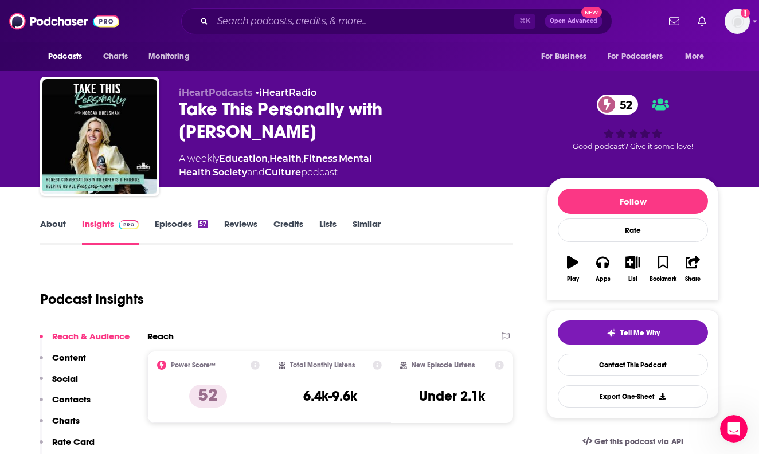
click at [72, 401] on p "Contacts" at bounding box center [71, 399] width 38 height 11
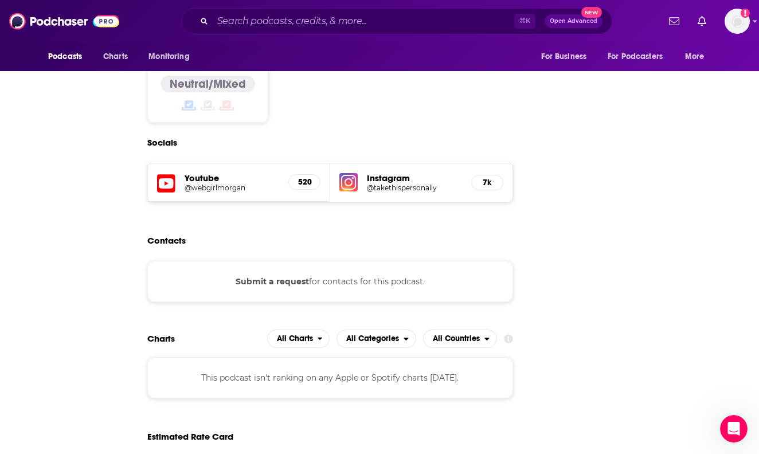
scroll to position [932, 0]
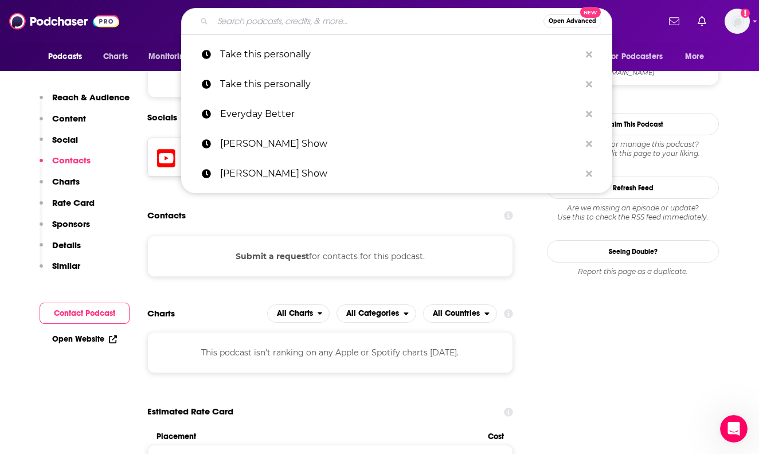
click at [397, 22] on input "Search podcasts, credits, & more..." at bounding box center [378, 21] width 331 height 18
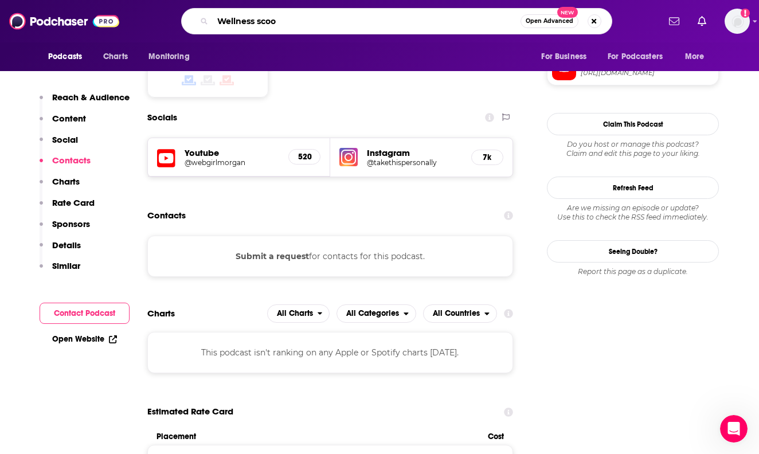
type input "Wellness scoop"
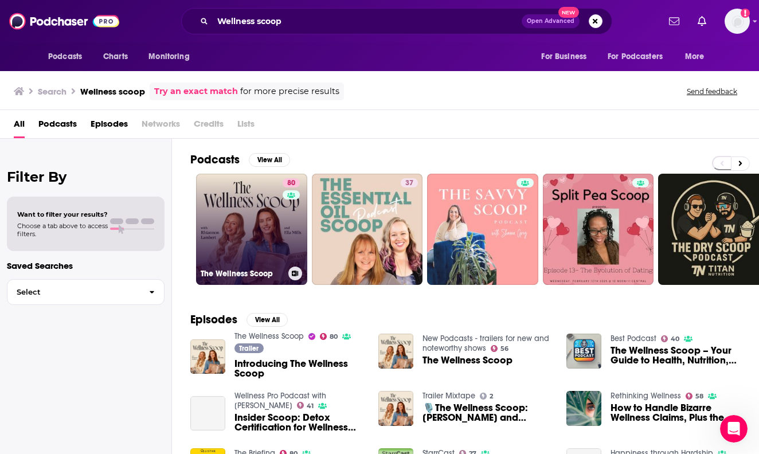
click at [228, 220] on link "80 The Wellness Scoop" at bounding box center [251, 229] width 111 height 111
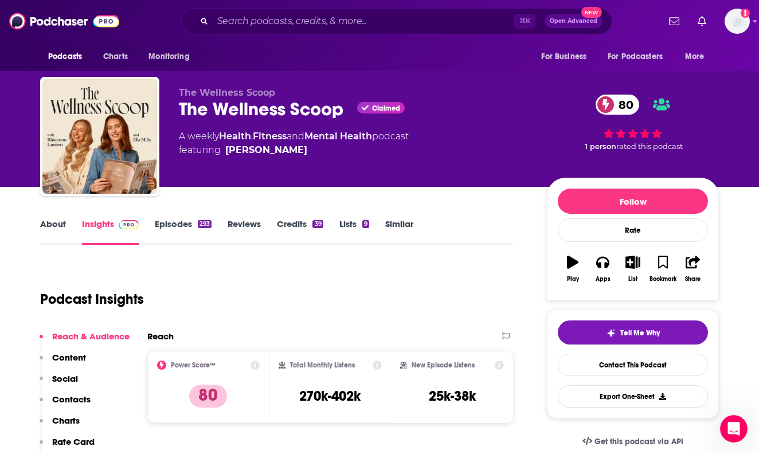
click at [45, 228] on link "About" at bounding box center [53, 231] width 26 height 26
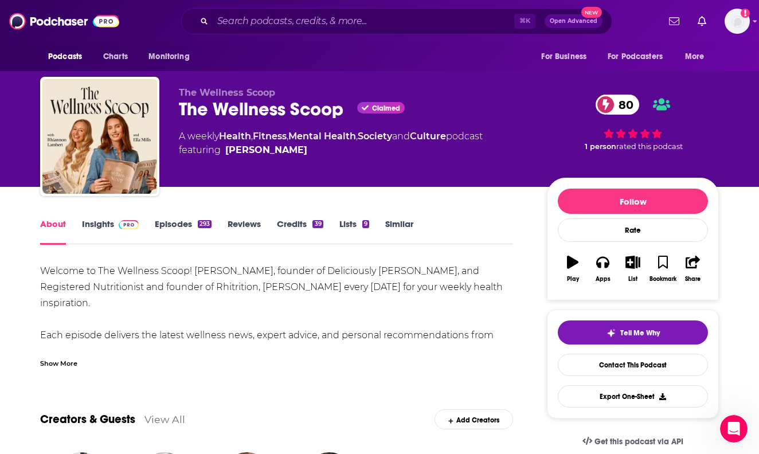
click at [65, 362] on div "Show More" at bounding box center [58, 362] width 37 height 11
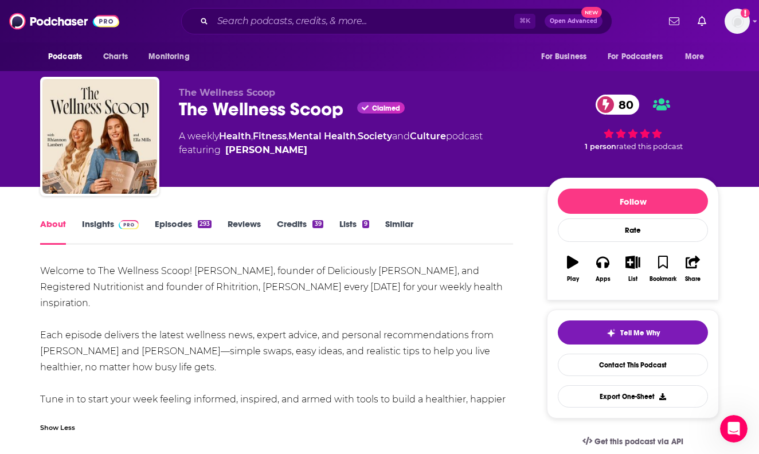
click at [99, 230] on link "Insights" at bounding box center [110, 231] width 57 height 26
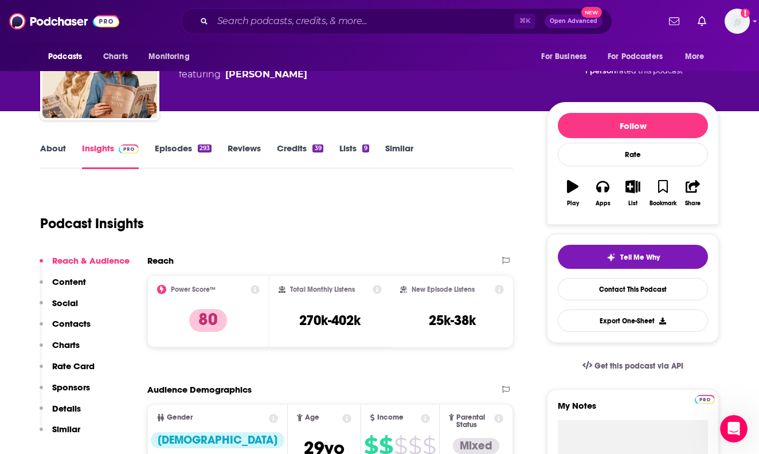
click at [70, 322] on p "Contacts" at bounding box center [71, 323] width 38 height 11
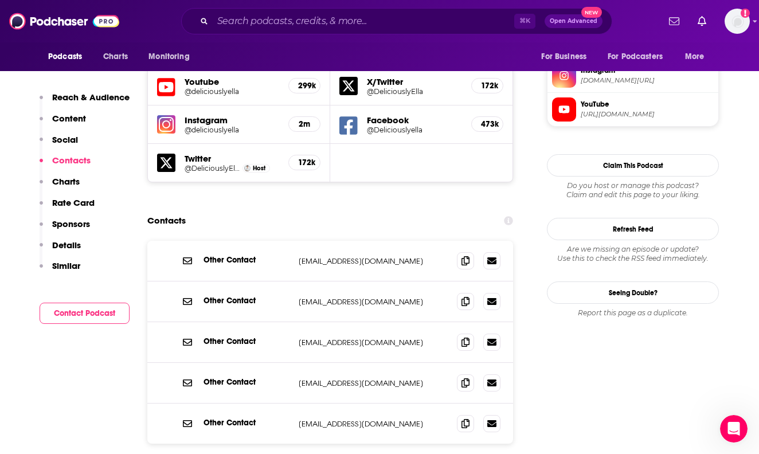
scroll to position [1022, 0]
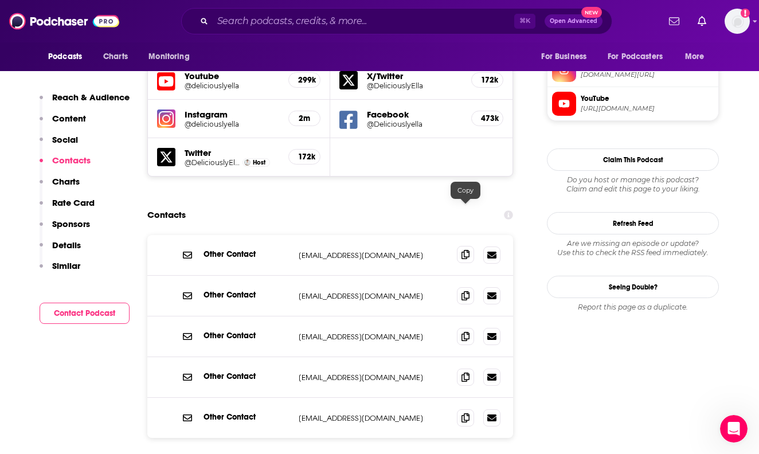
click at [462, 250] on icon at bounding box center [466, 254] width 8 height 9
click at [468, 291] on icon at bounding box center [466, 295] width 8 height 9
click at [365, 24] on input "Search podcasts, credits, & more..." at bounding box center [364, 21] width 302 height 18
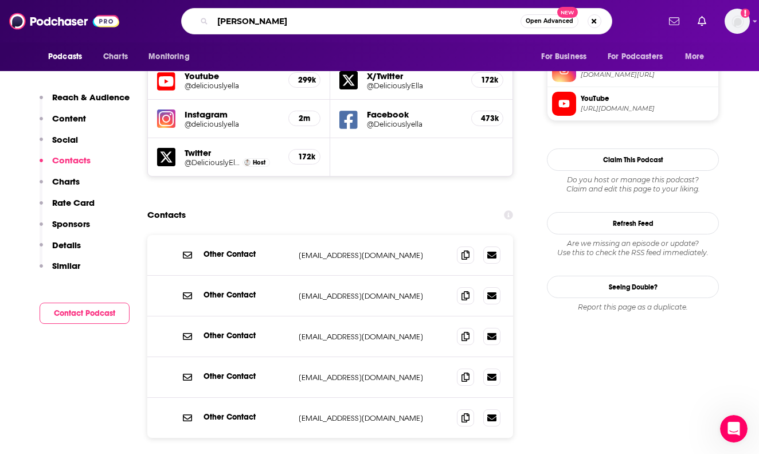
type input "[PERSON_NAME]"
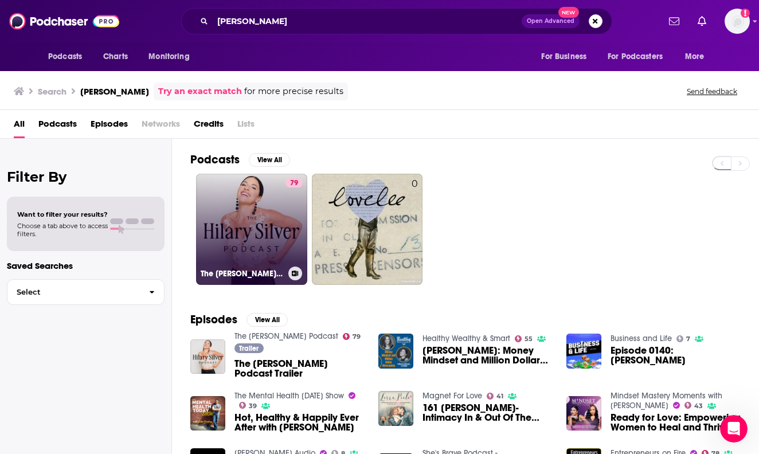
click at [239, 210] on link "79 The [PERSON_NAME] Podcast" at bounding box center [251, 229] width 111 height 111
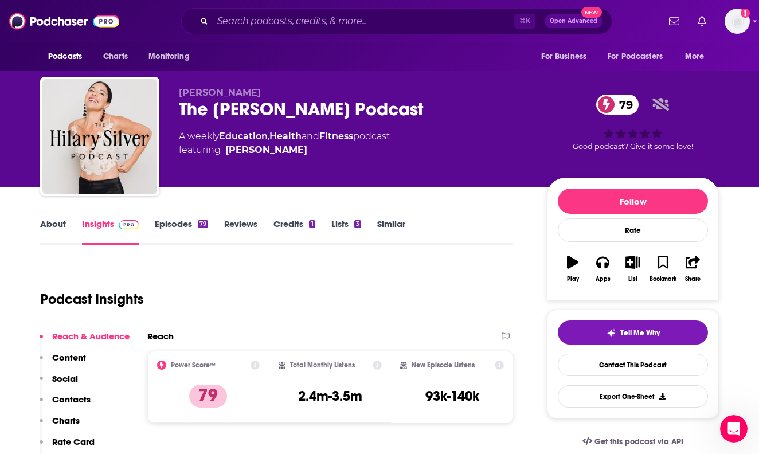
click at [57, 224] on link "About" at bounding box center [53, 231] width 26 height 26
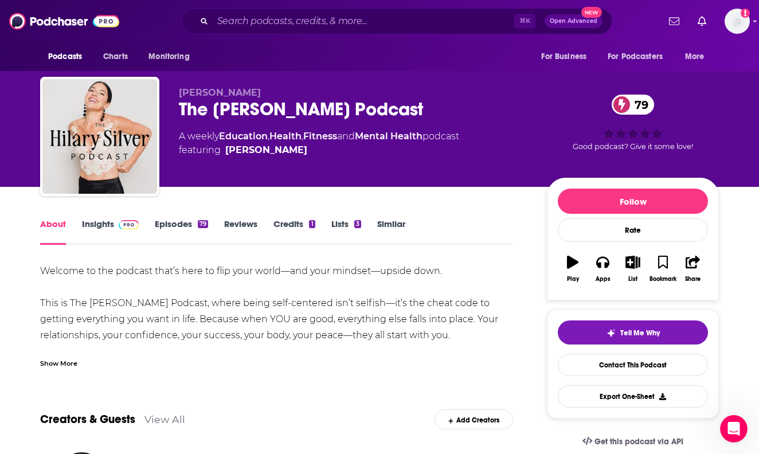
click at [107, 224] on link "Insights" at bounding box center [110, 231] width 57 height 26
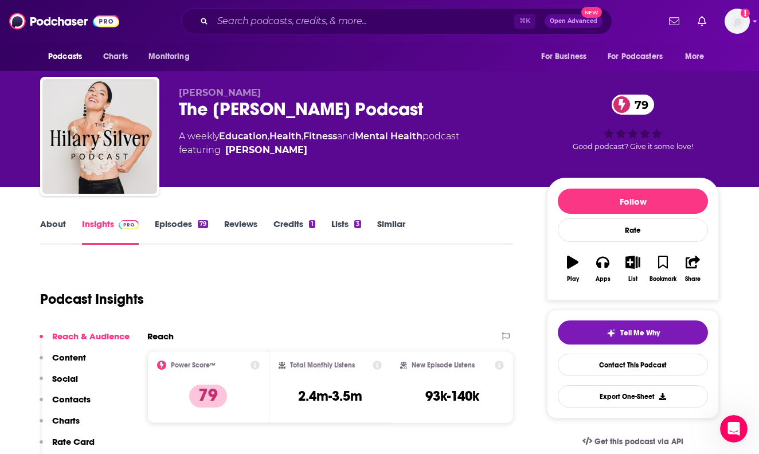
click at [62, 397] on p "Contacts" at bounding box center [71, 399] width 38 height 11
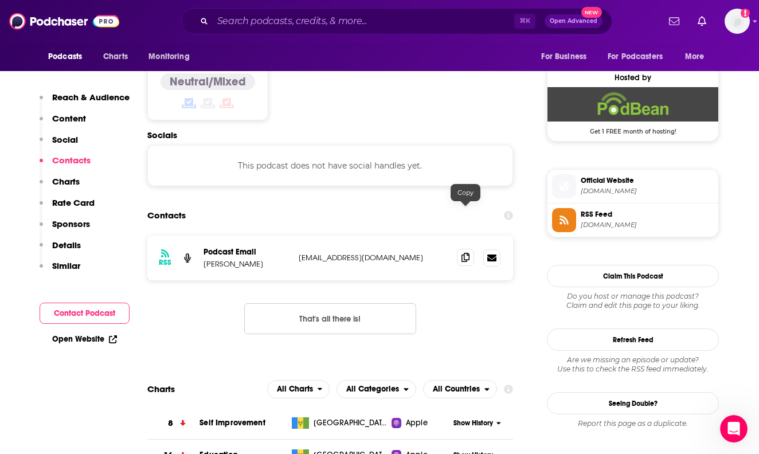
click at [458, 249] on span at bounding box center [465, 257] width 17 height 17
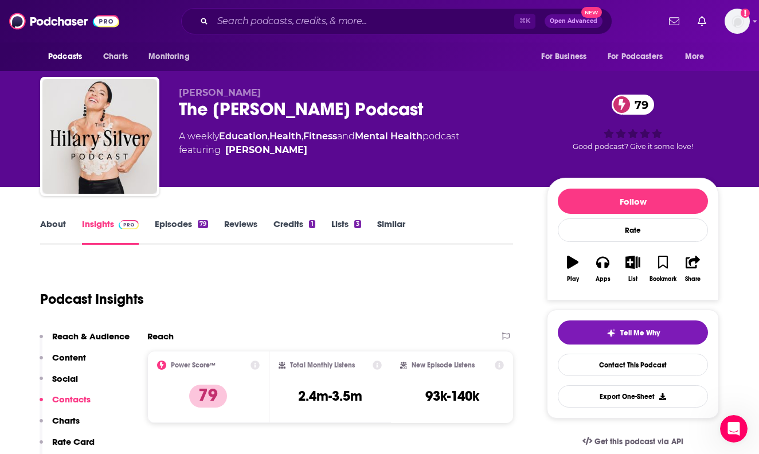
scroll to position [0, 0]
click at [189, 230] on link "Episodes 79" at bounding box center [181, 231] width 53 height 26
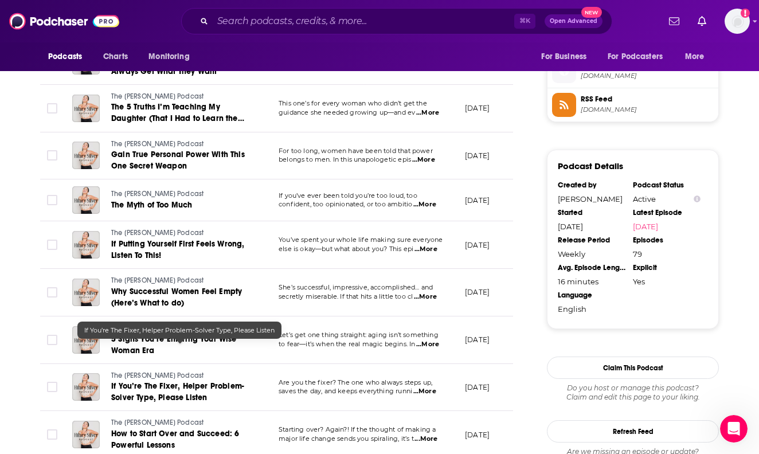
scroll to position [1089, 0]
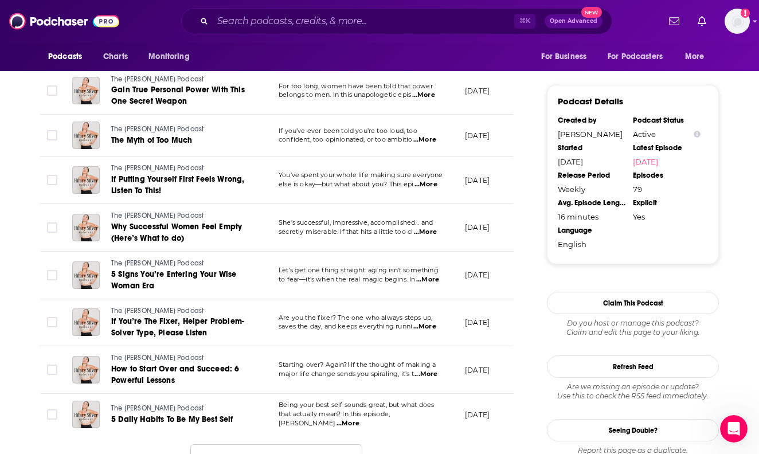
click at [218, 444] on button "Load More ..." at bounding box center [276, 459] width 172 height 31
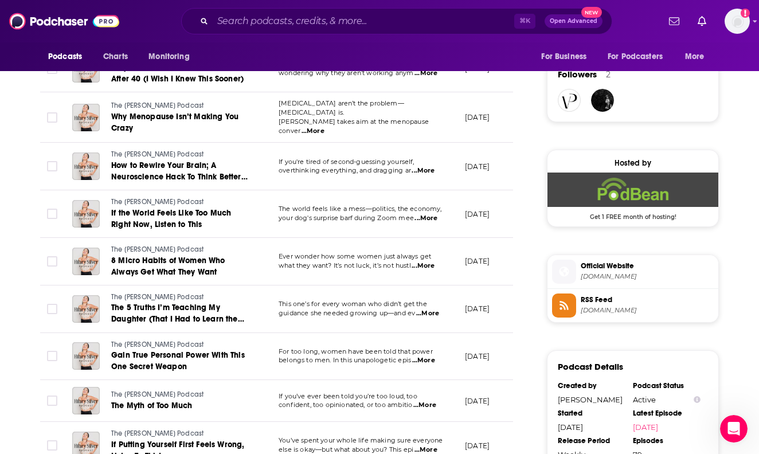
scroll to position [778, 0]
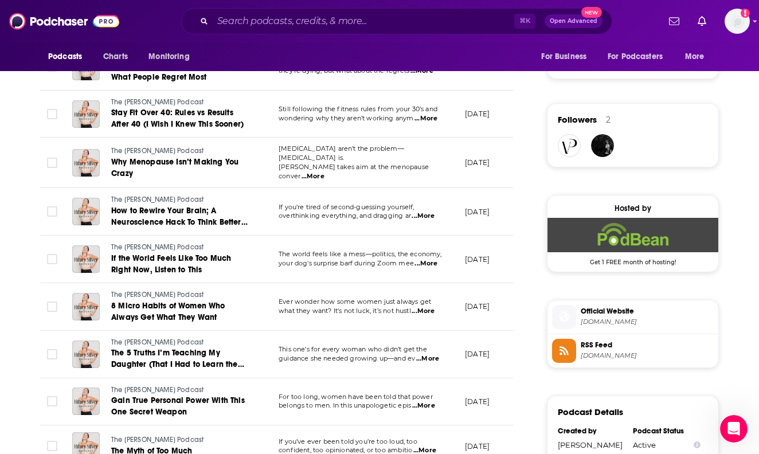
click at [428, 259] on span "...More" at bounding box center [426, 263] width 23 height 9
click at [54, 245] on td at bounding box center [51, 260] width 23 height 48
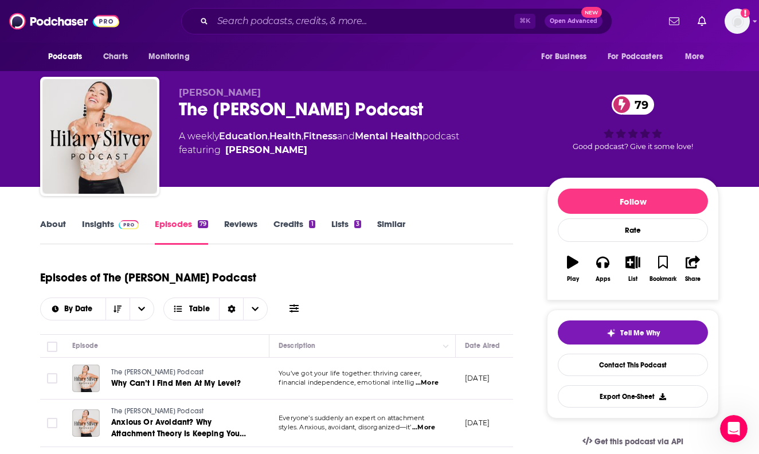
scroll to position [0, 0]
click at [331, 110] on div "The [PERSON_NAME] Podcast 79" at bounding box center [354, 109] width 350 height 22
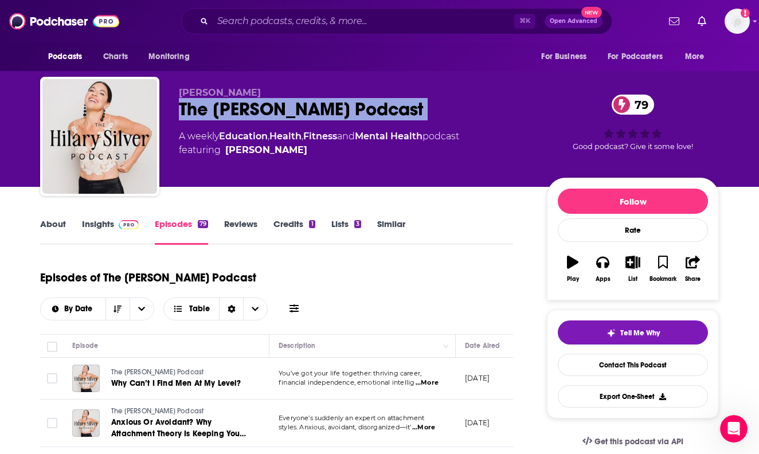
click at [331, 110] on div "The [PERSON_NAME] Podcast 79" at bounding box center [354, 109] width 350 height 22
copy div "The [PERSON_NAME] Podcast 79"
click at [346, 18] on input "Search podcasts, credits, & more..." at bounding box center [364, 21] width 302 height 18
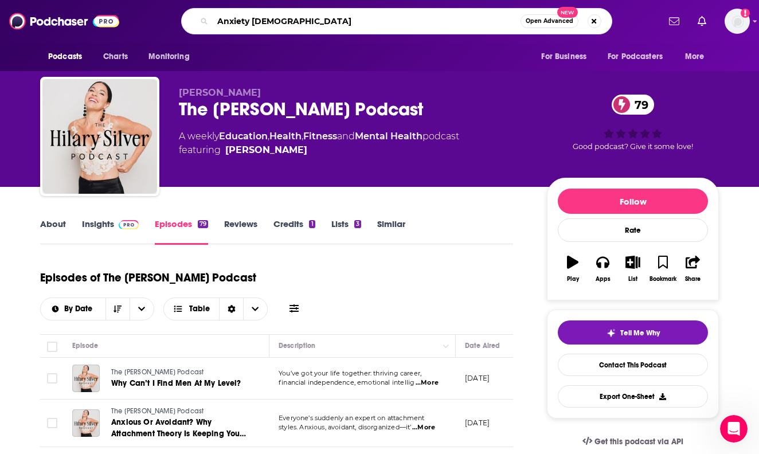
type input "Anxiety Chicks"
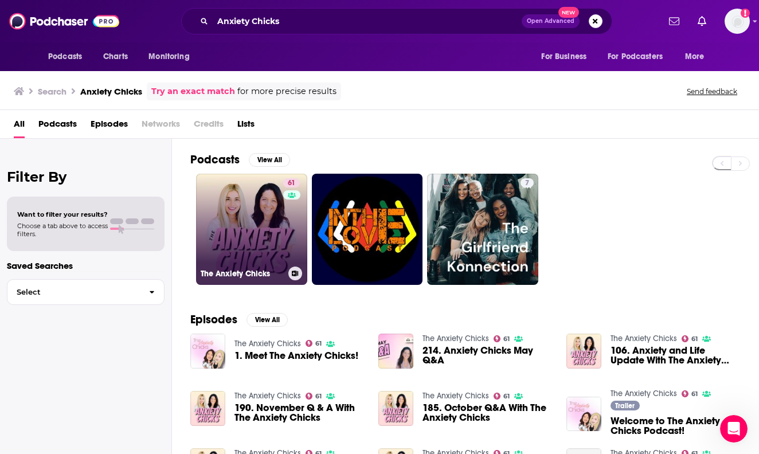
click at [236, 200] on link "61 The Anxiety Chicks" at bounding box center [251, 229] width 111 height 111
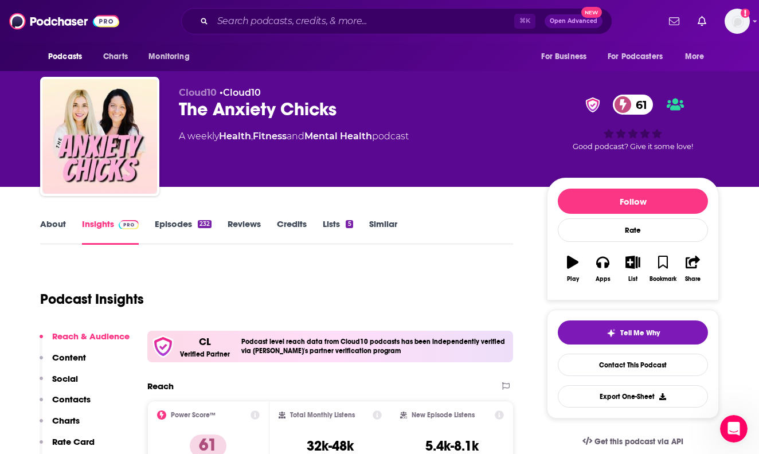
click at [48, 224] on link "About" at bounding box center [53, 231] width 26 height 26
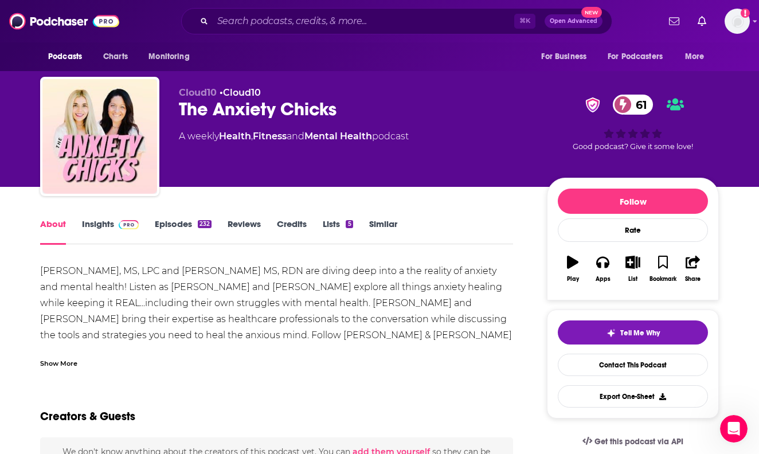
click at [93, 224] on link "Insights" at bounding box center [110, 231] width 57 height 26
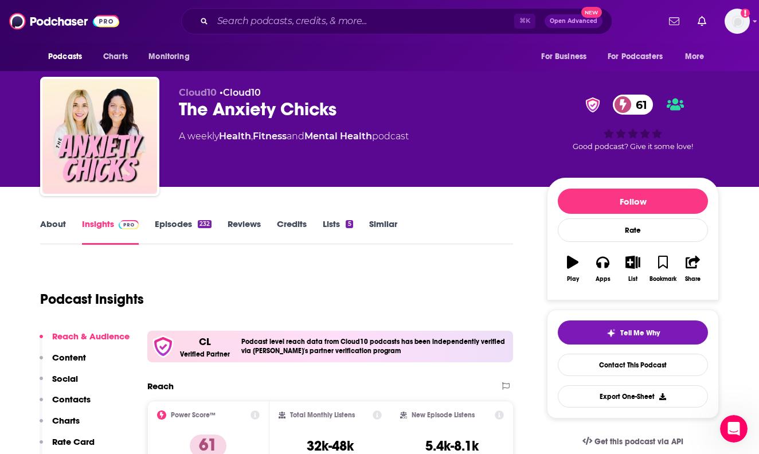
click at [75, 393] on button "Social" at bounding box center [59, 383] width 38 height 21
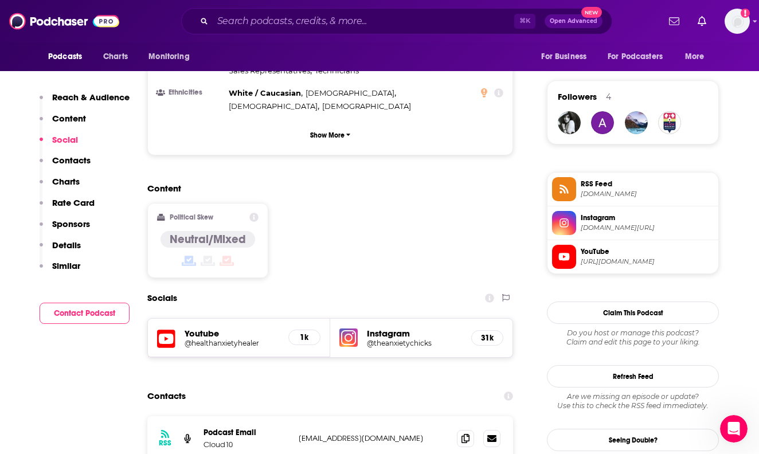
scroll to position [884, 0]
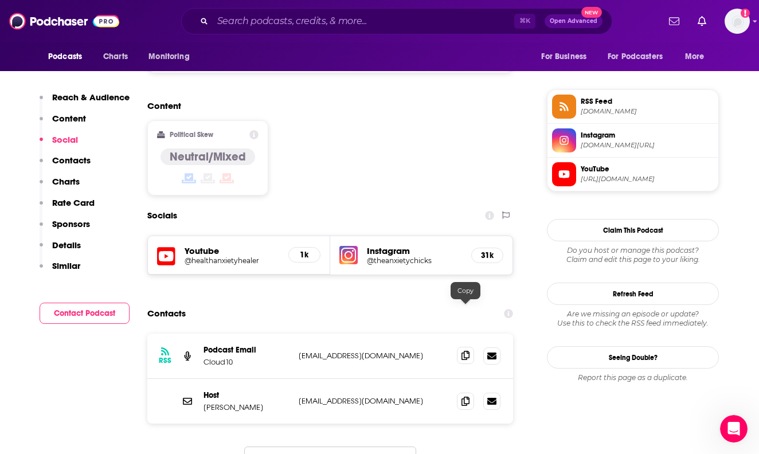
click at [465, 351] on icon at bounding box center [466, 355] width 8 height 9
click at [306, 2] on div "Podcasts Charts Monitoring ⌘ K Open Advanced New For Business For Podcasters Mo…" at bounding box center [379, 21] width 759 height 42
click at [462, 396] on icon at bounding box center [466, 400] width 8 height 9
click at [326, 28] on input "Search podcasts, credits, & more..." at bounding box center [364, 21] width 302 height 18
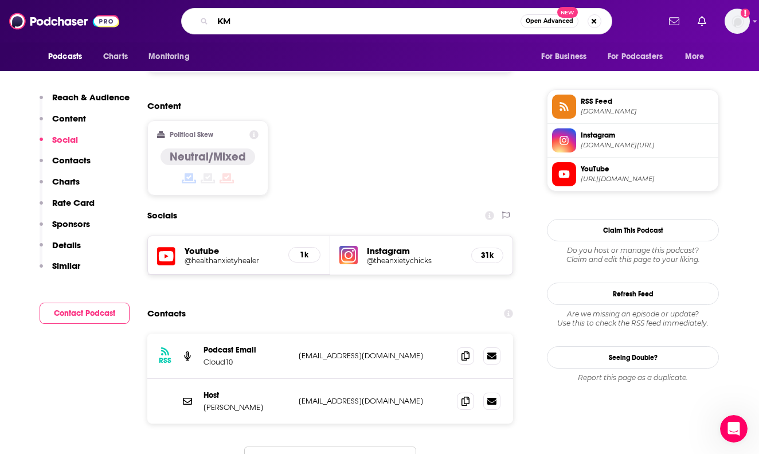
type input "K"
type input "Mornings with [PERSON_NAME]"
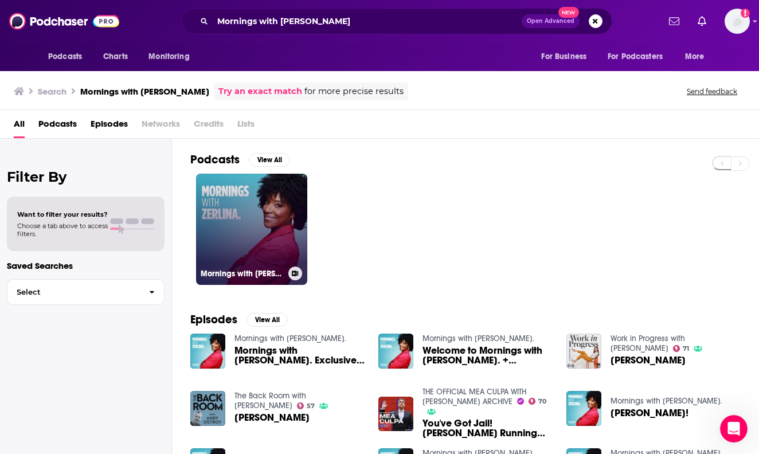
click at [272, 237] on link "Mornings with [PERSON_NAME]." at bounding box center [251, 229] width 111 height 111
